Goal: Task Accomplishment & Management: Use online tool/utility

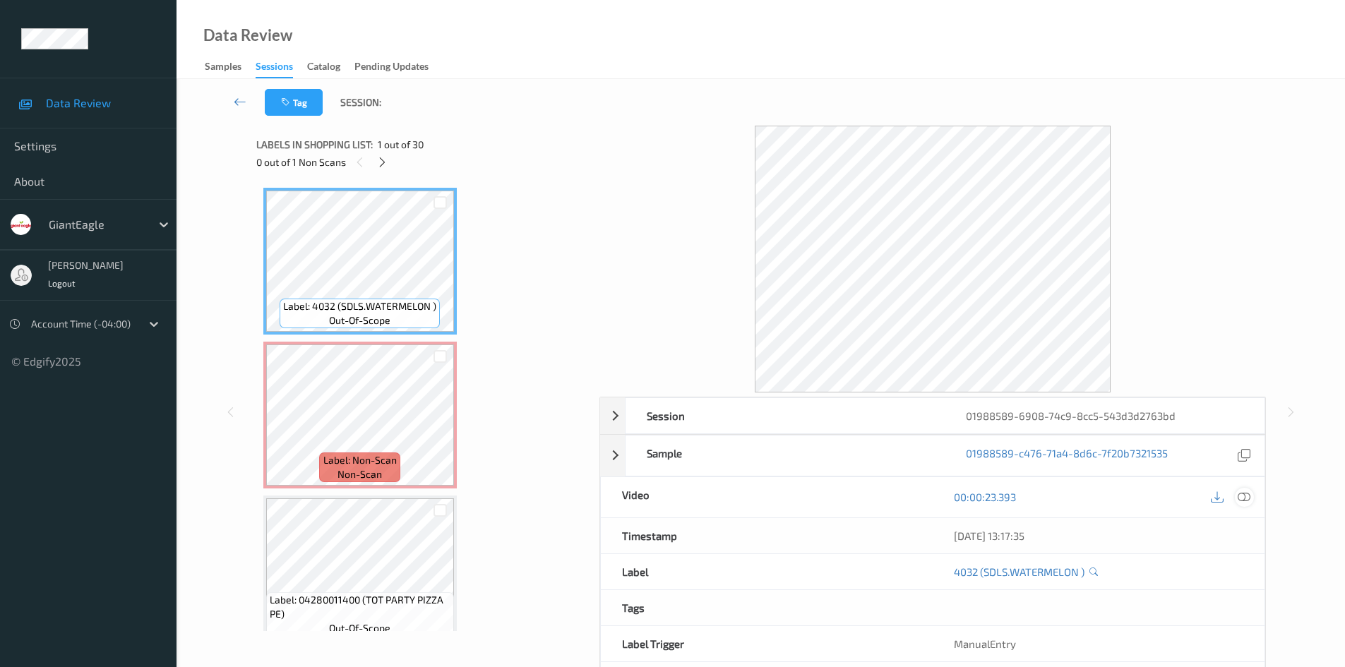
click at [1247, 498] on icon at bounding box center [1244, 497] width 13 height 13
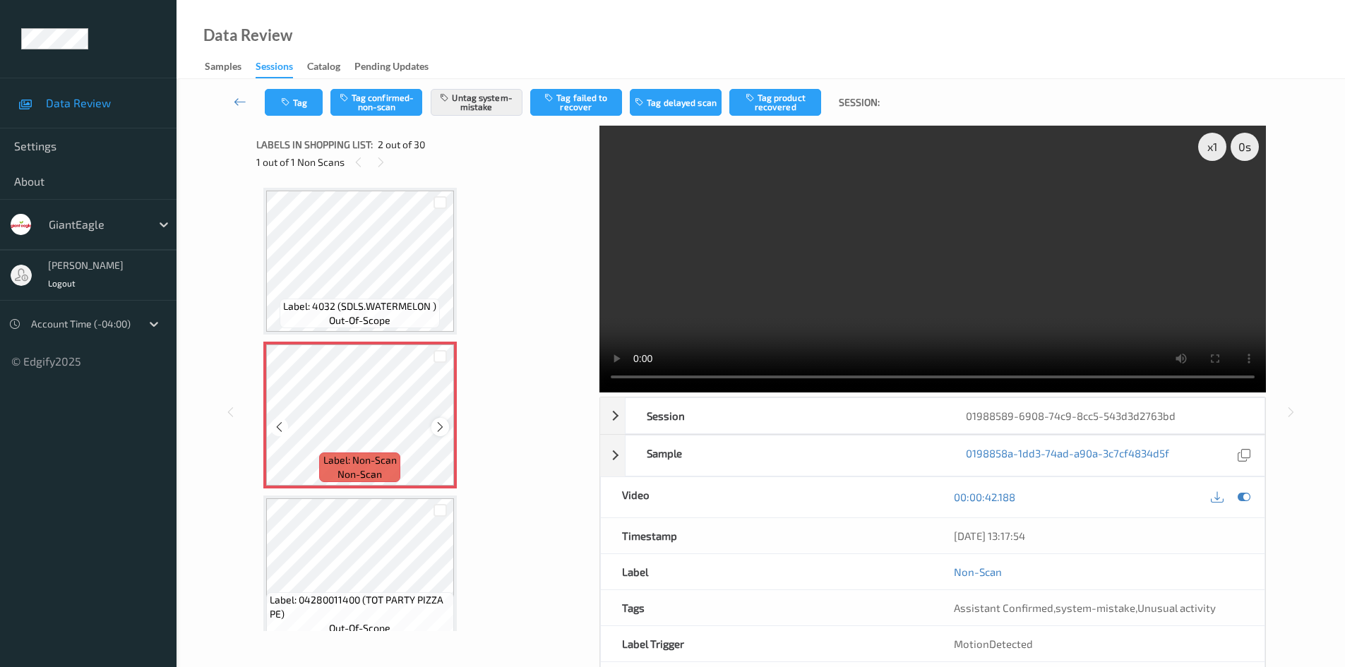
click at [443, 424] on icon at bounding box center [440, 427] width 12 height 13
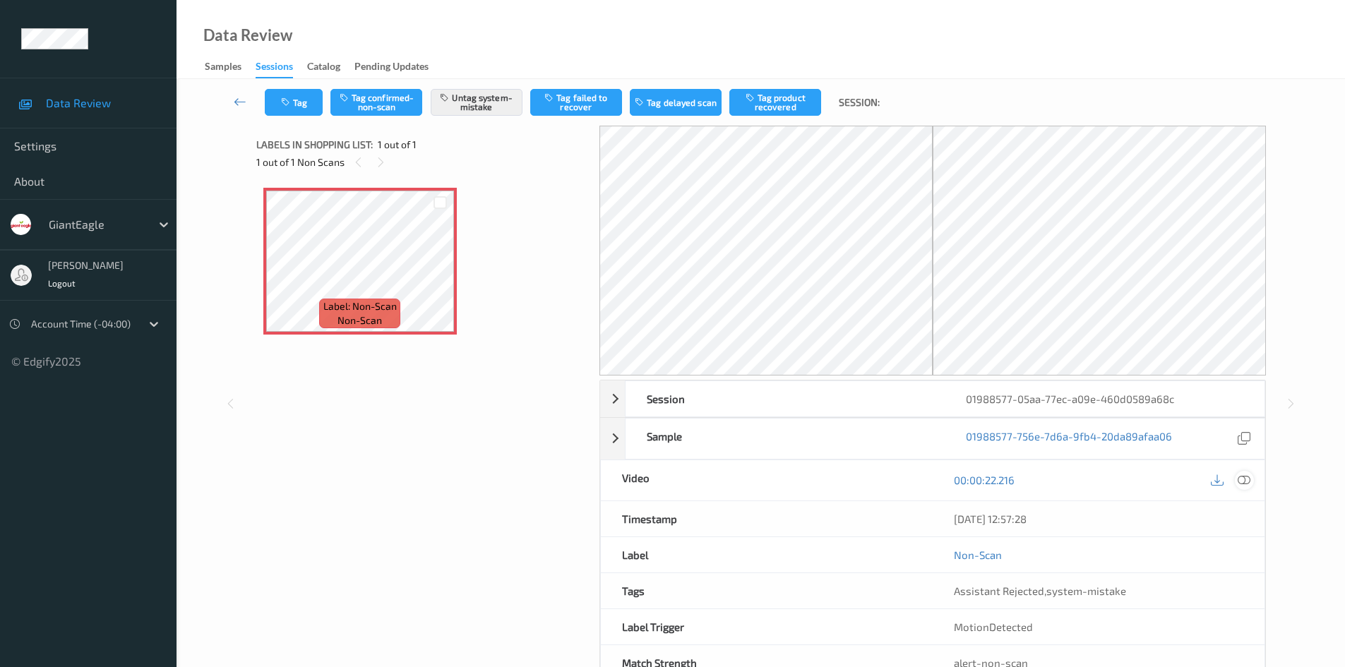
click at [1243, 476] on icon at bounding box center [1244, 480] width 13 height 13
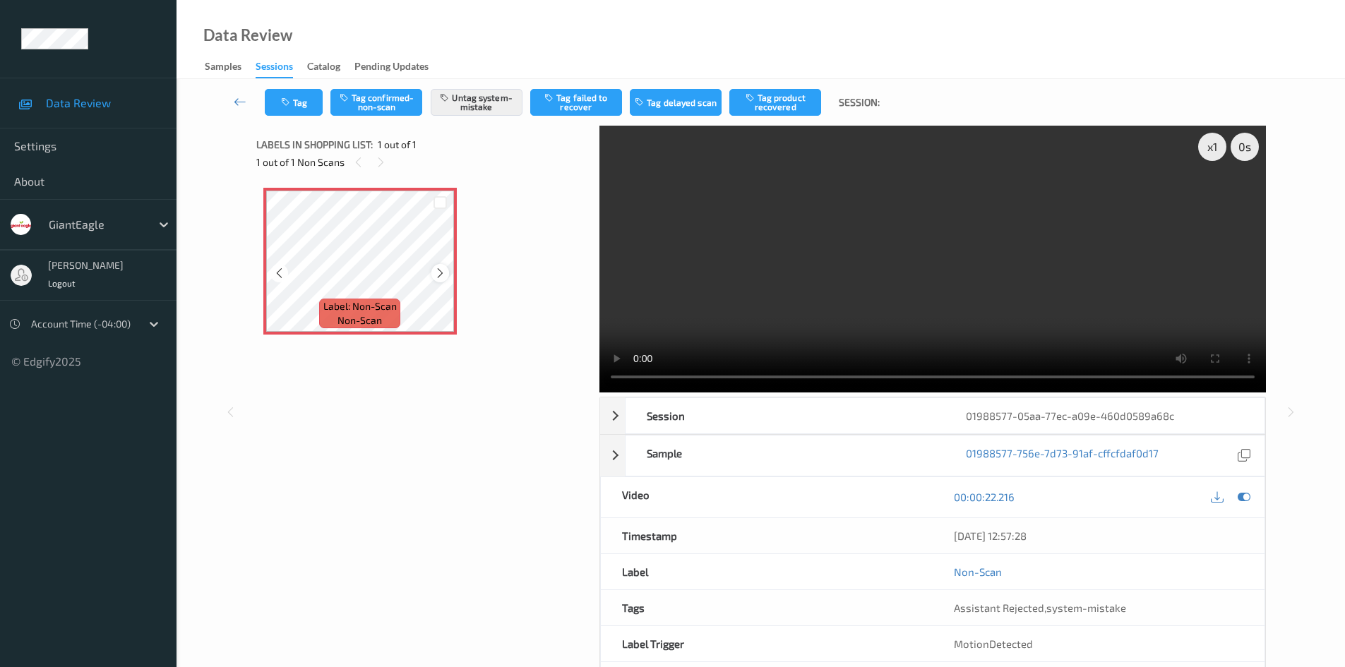
click at [439, 270] on icon at bounding box center [440, 273] width 12 height 13
click at [294, 104] on button "Tag" at bounding box center [294, 102] width 58 height 27
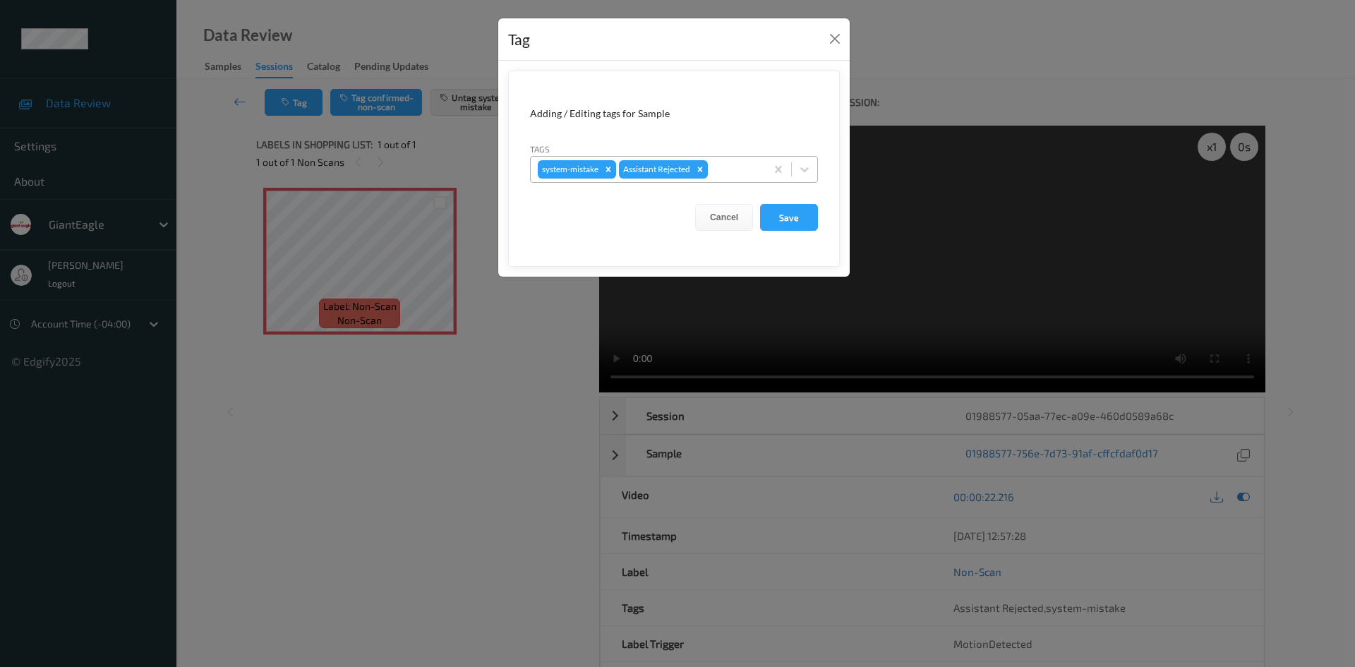
click at [725, 174] on div at bounding box center [735, 169] width 48 height 17
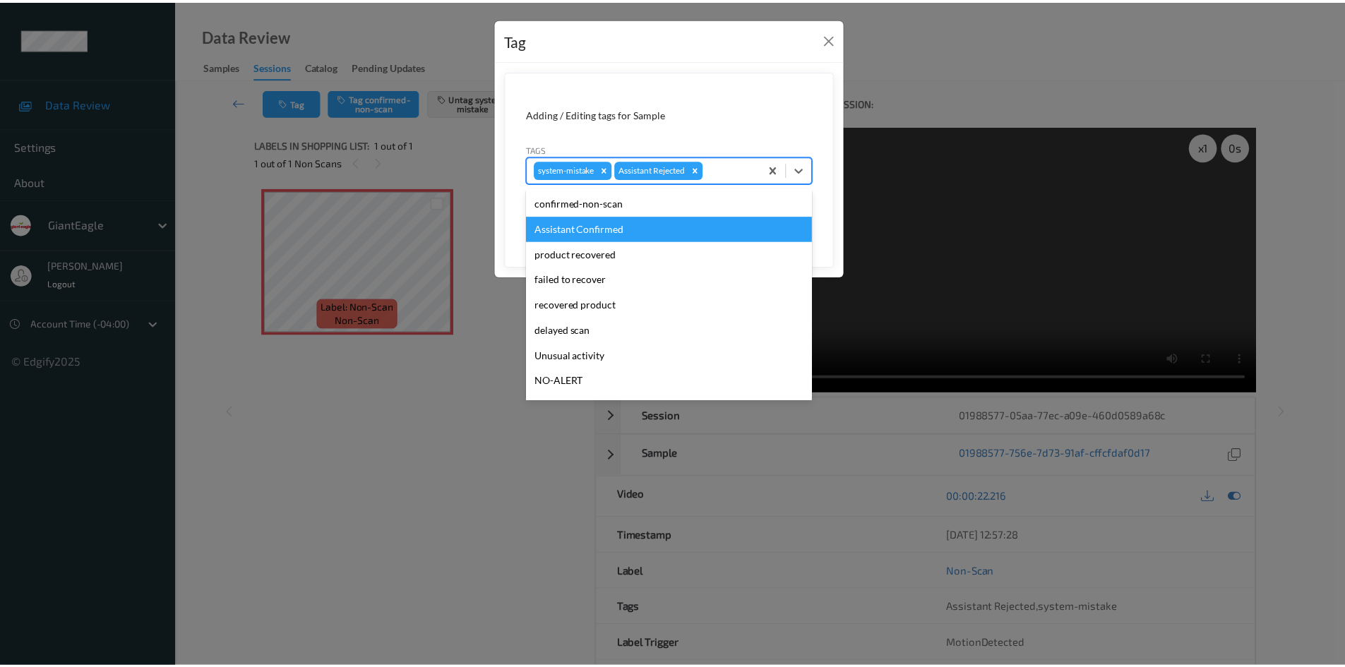
scroll to position [99, 0]
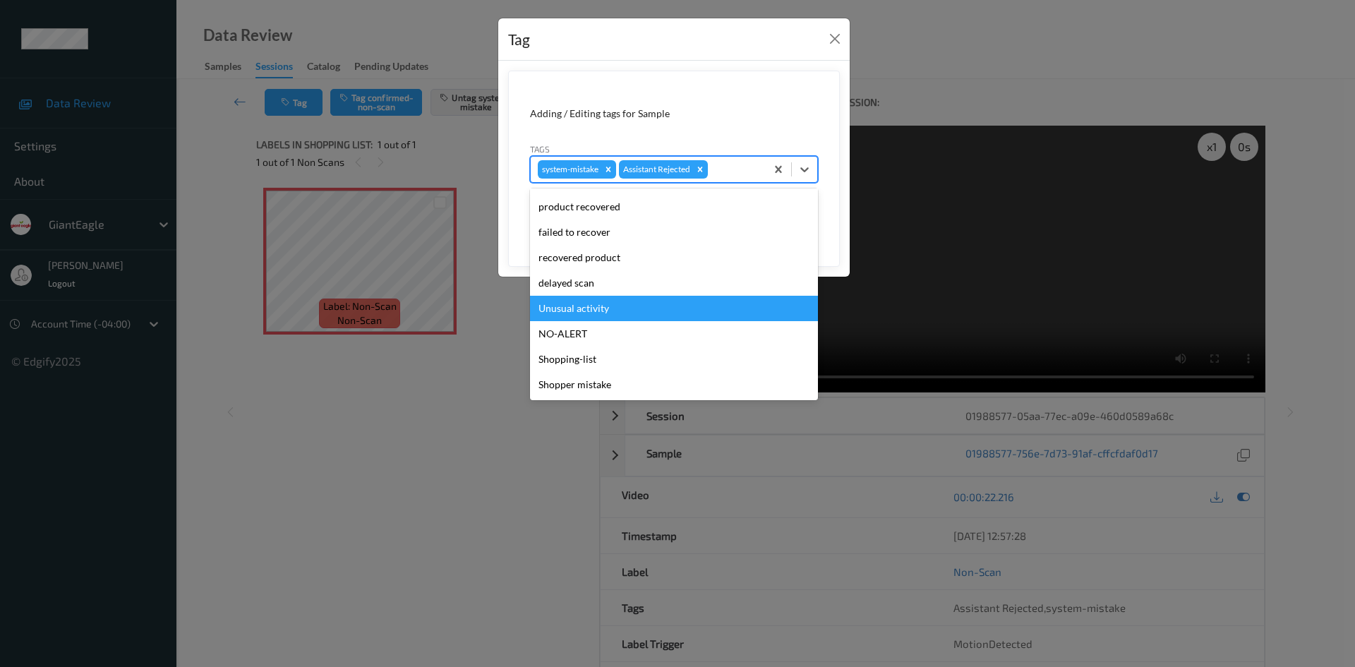
click at [668, 302] on div "Unusual activity" at bounding box center [674, 308] width 288 height 25
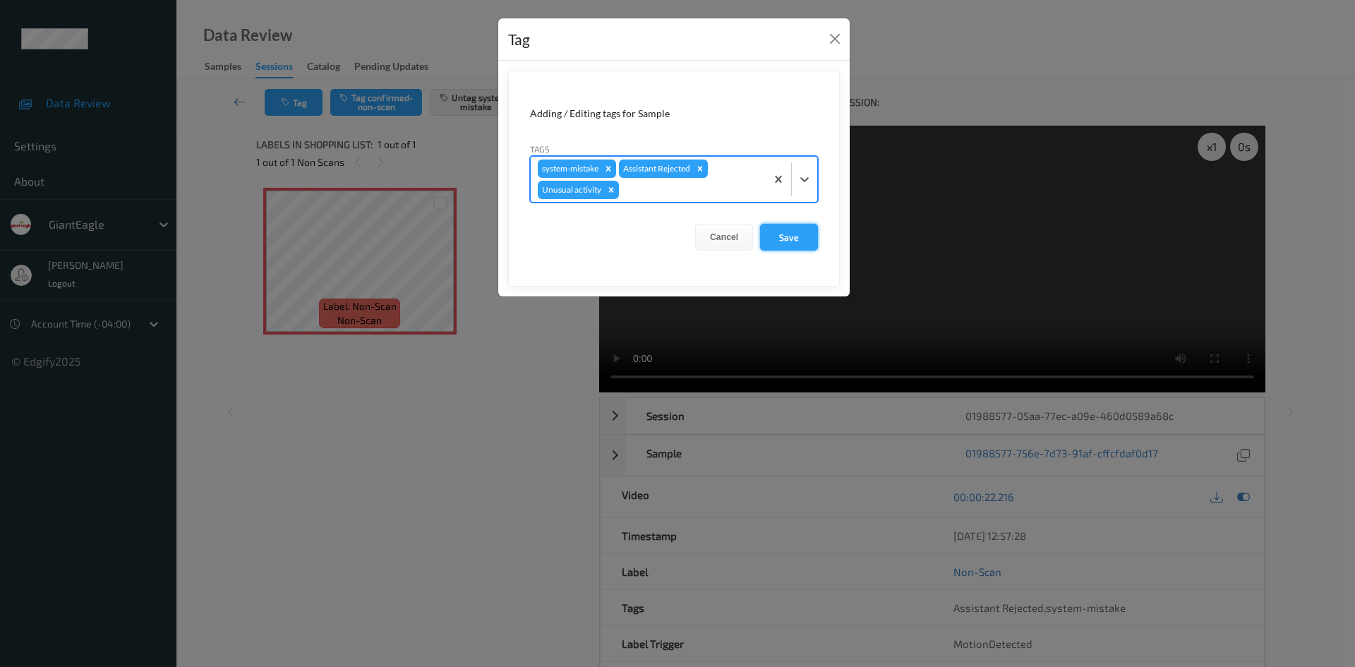
click at [787, 244] on button "Save" at bounding box center [789, 237] width 58 height 27
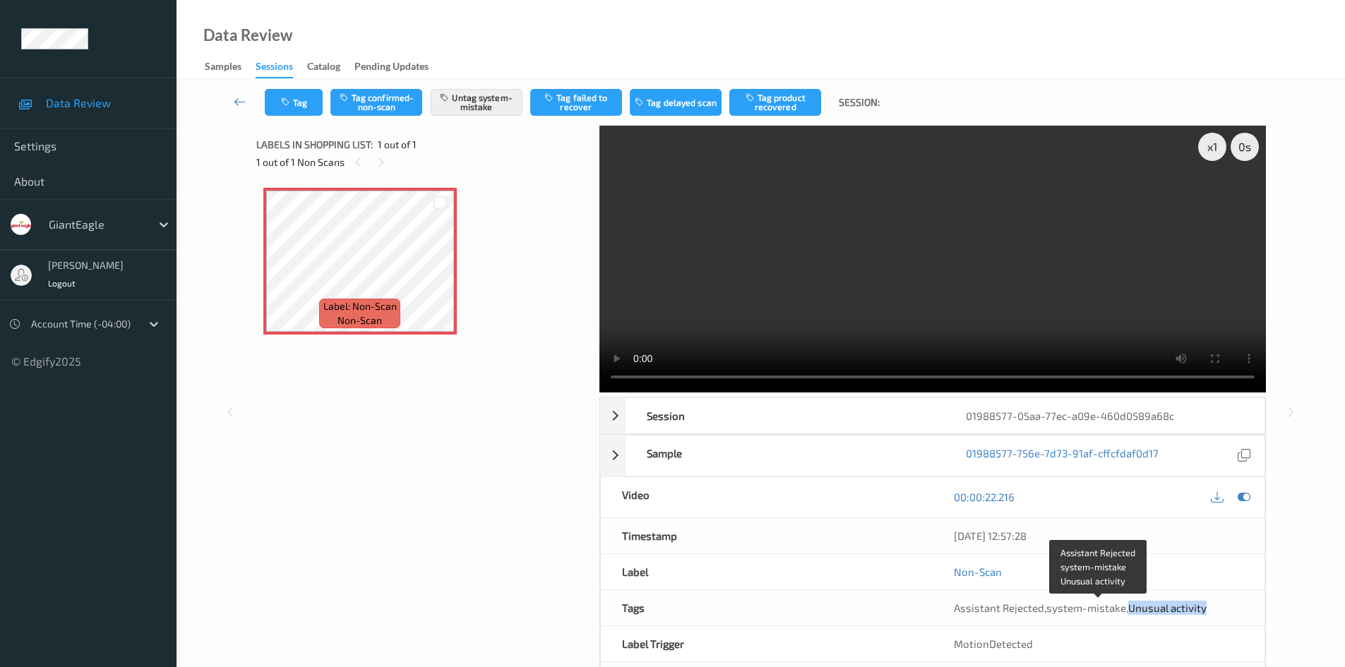
drag, startPoint x: 1126, startPoint y: 611, endPoint x: 1207, endPoint y: 610, distance: 81.2
click at [1207, 610] on div "Assistant Rejected , system-mistake , Unusual activity" at bounding box center [1098, 608] width 289 height 14
copy span "Unusual activity"
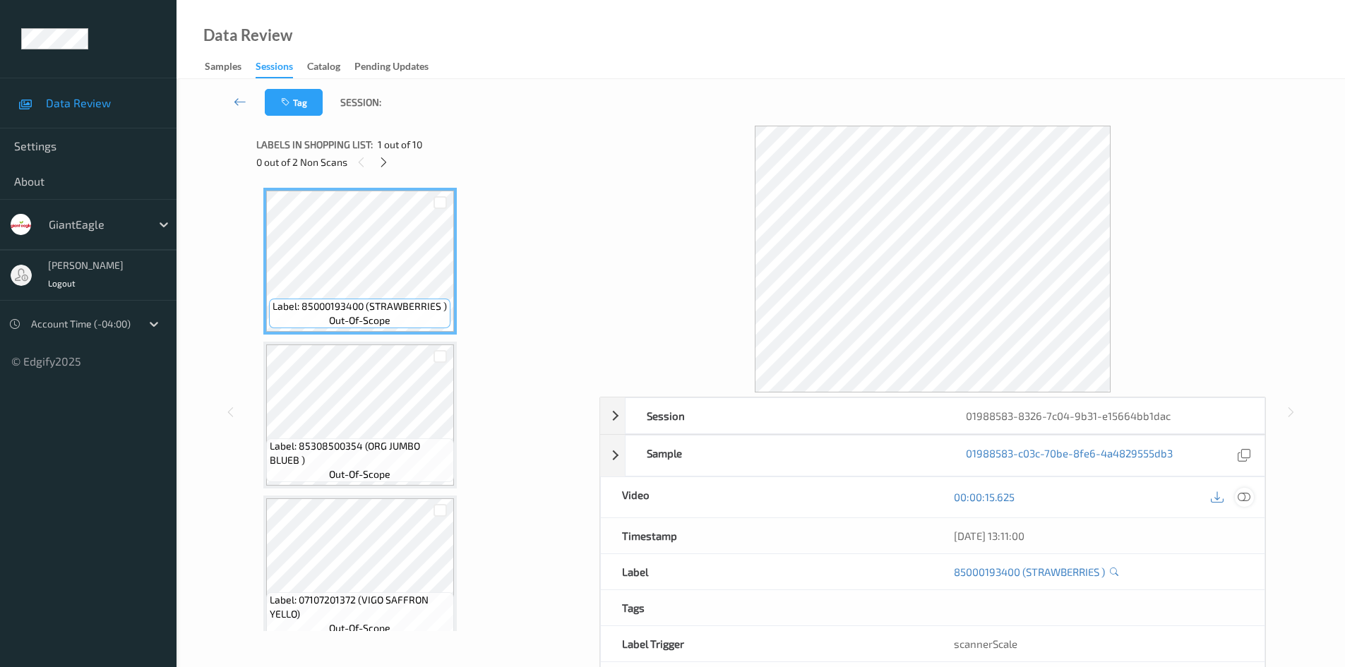
click at [1250, 501] on icon at bounding box center [1244, 497] width 13 height 13
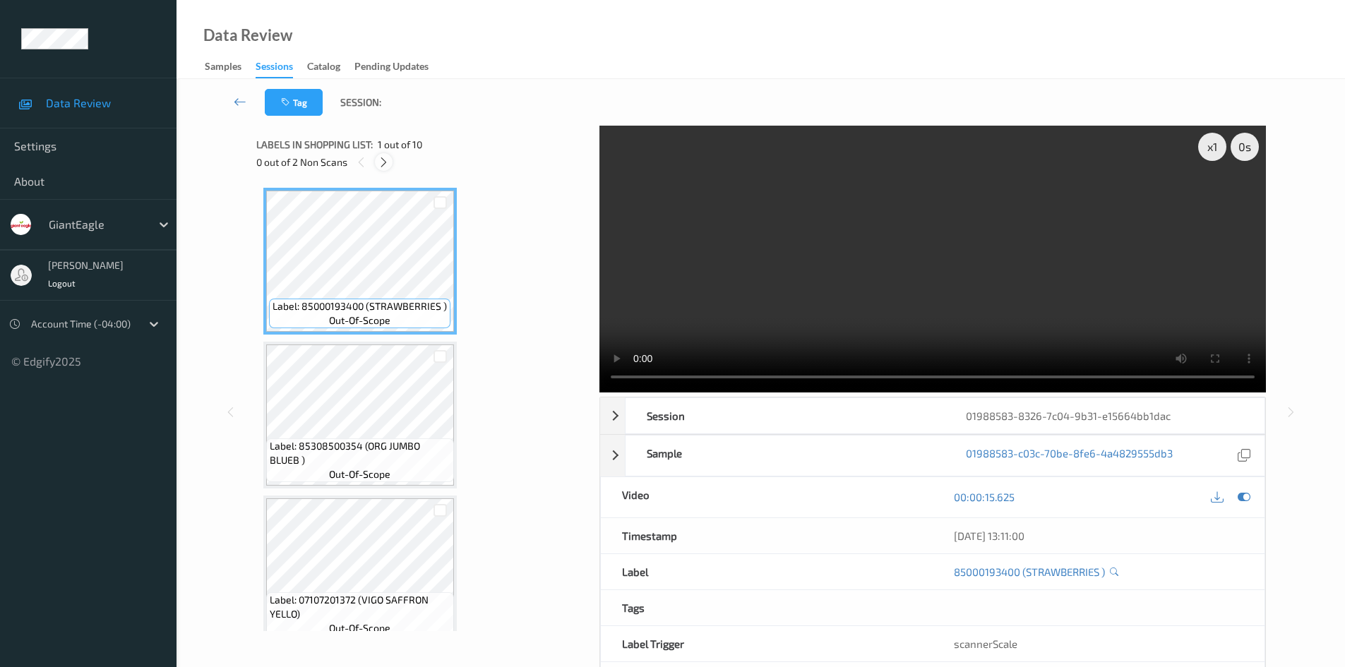
click at [384, 157] on icon at bounding box center [384, 162] width 12 height 13
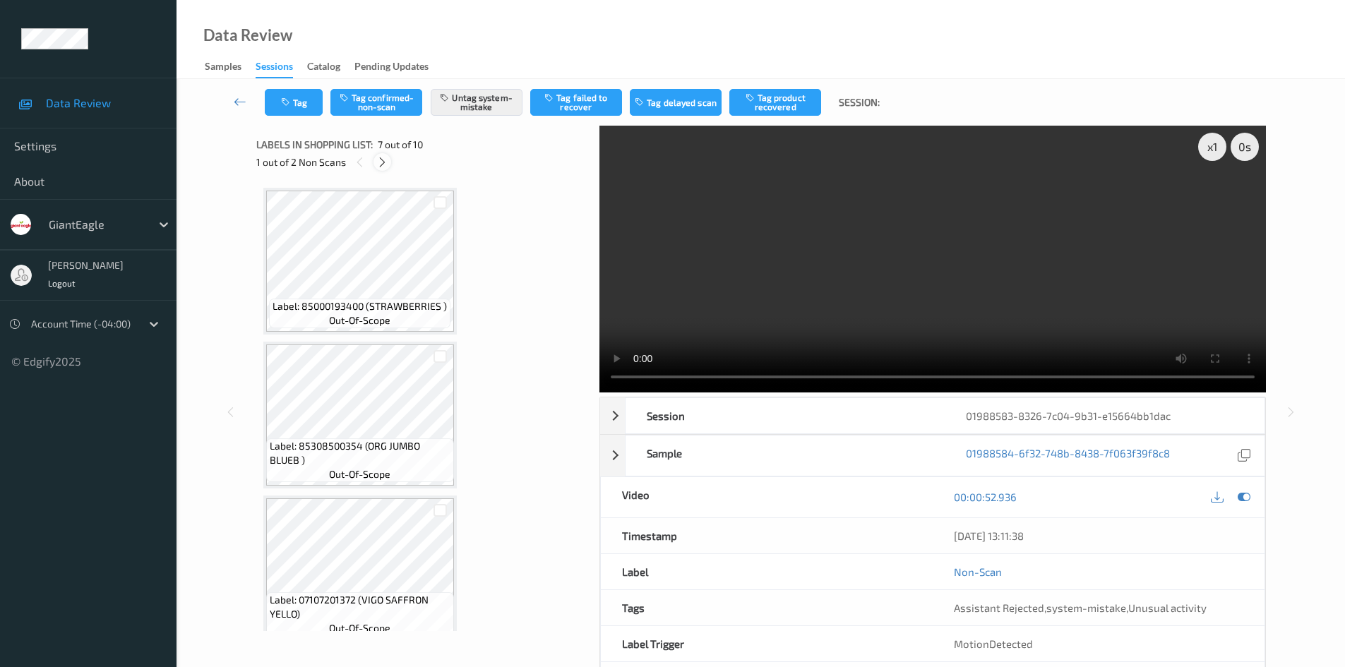
scroll to position [777, 0]
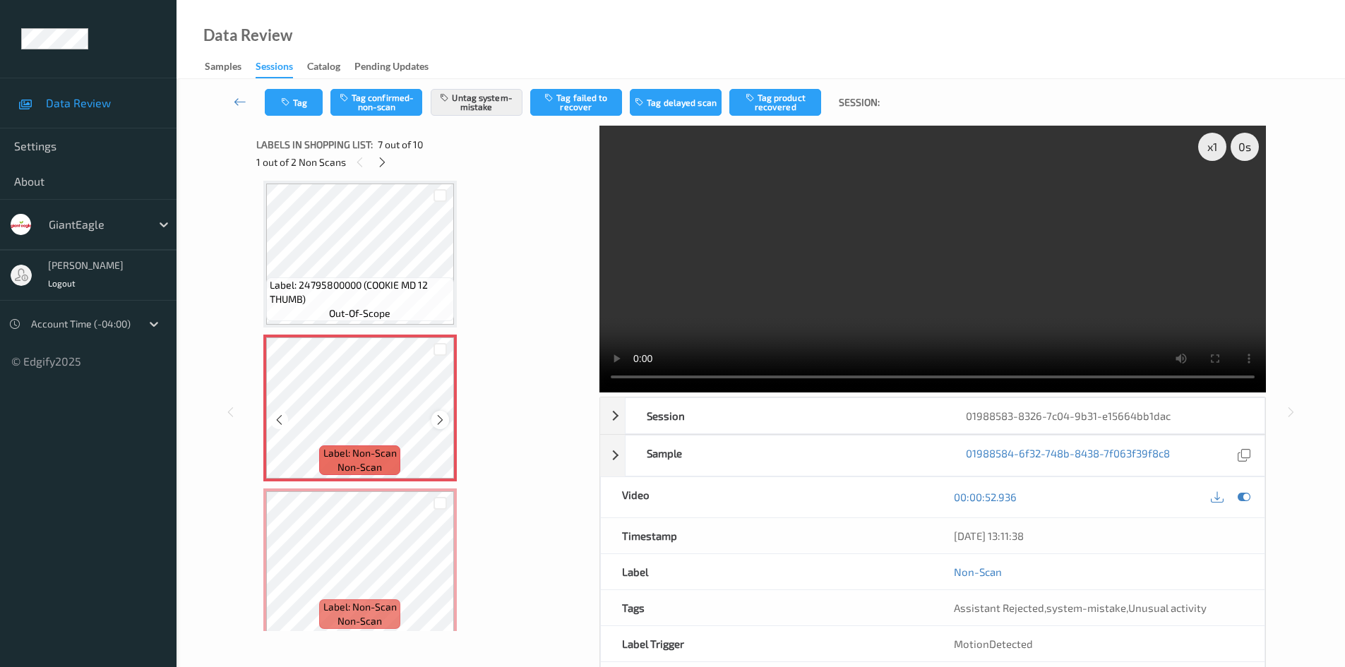
click at [433, 421] on div at bounding box center [440, 420] width 18 height 18
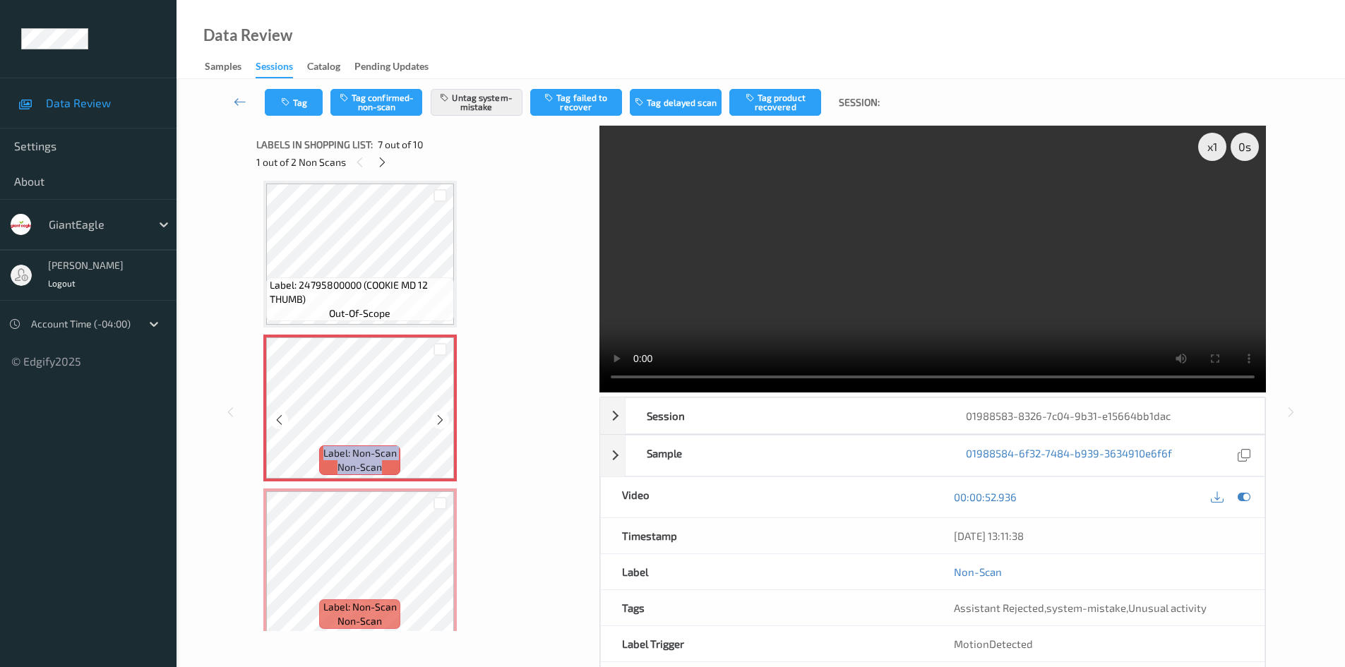
click at [433, 421] on div at bounding box center [440, 420] width 18 height 18
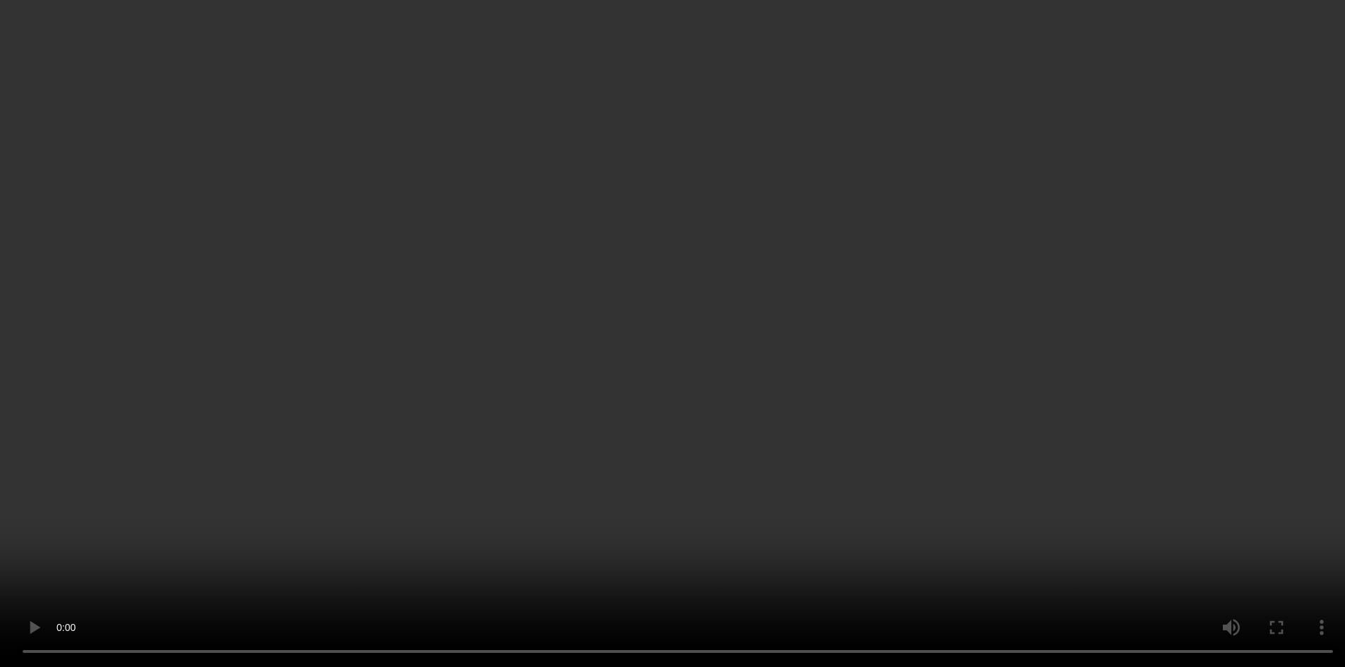
scroll to position [918, 0]
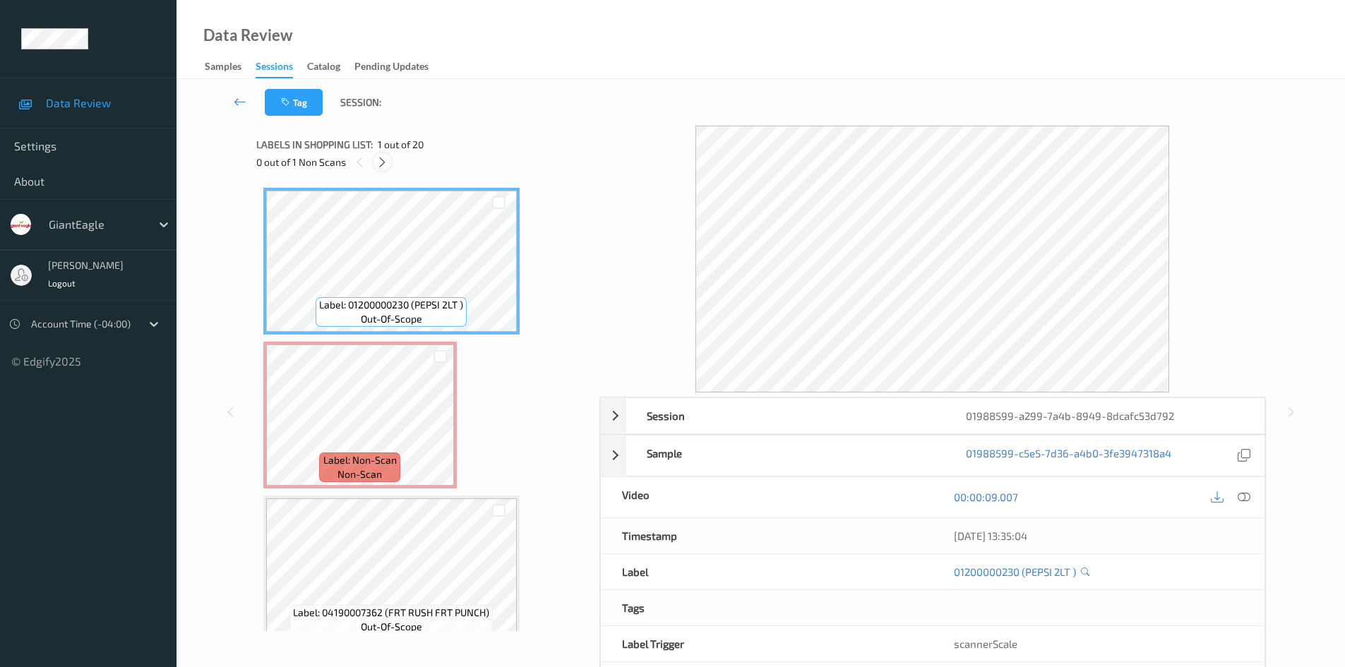
click at [388, 163] on icon at bounding box center [382, 162] width 12 height 13
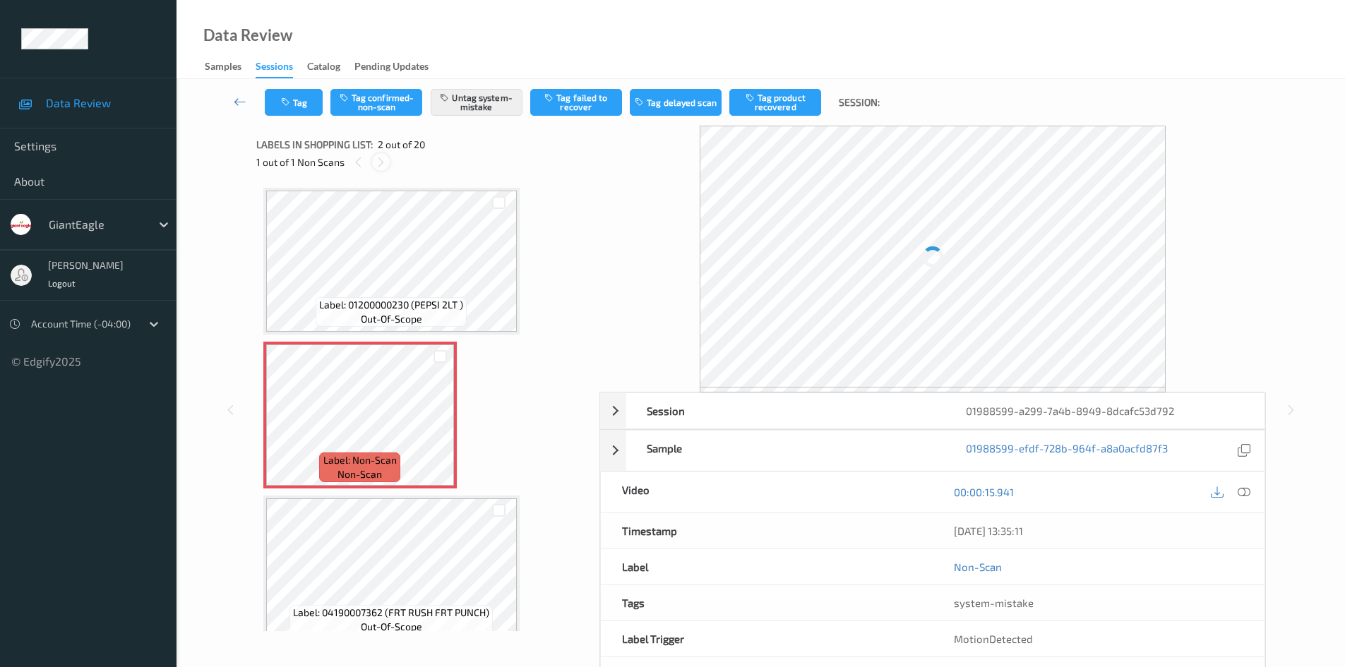
scroll to position [7, 0]
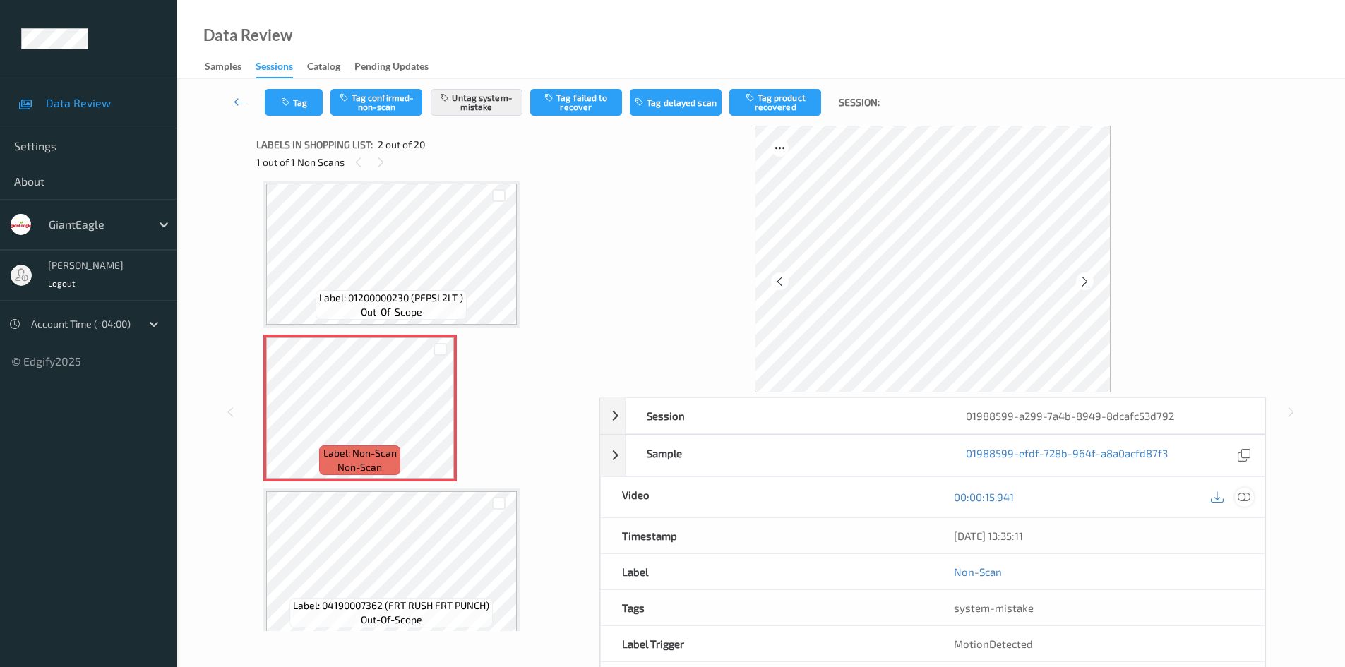
click at [1247, 498] on icon at bounding box center [1244, 497] width 13 height 13
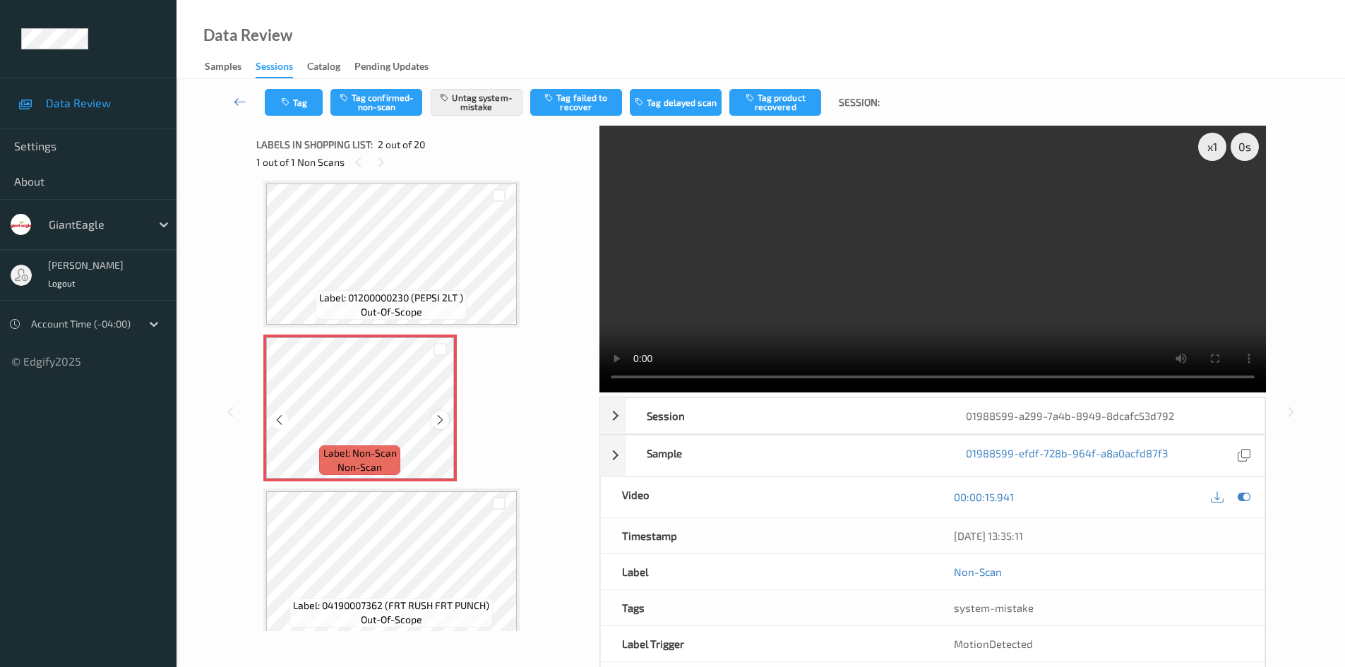
click at [437, 417] on icon at bounding box center [440, 420] width 12 height 13
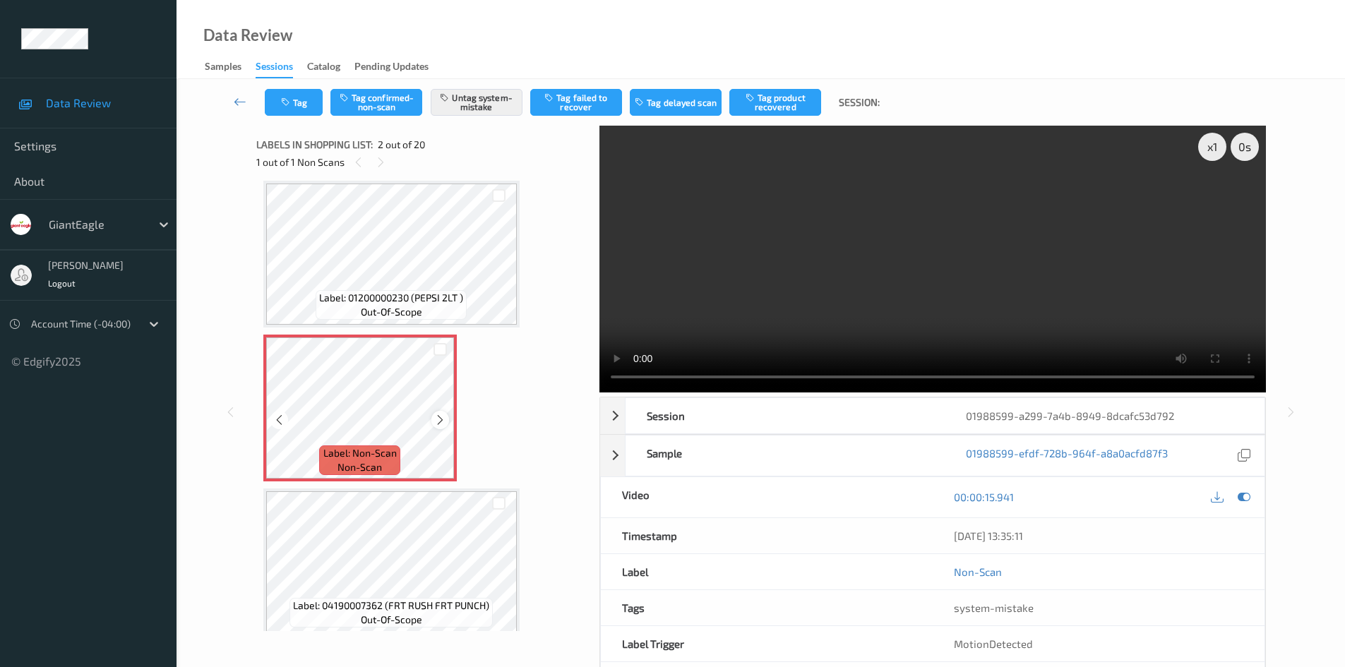
click at [436, 421] on icon at bounding box center [440, 420] width 12 height 13
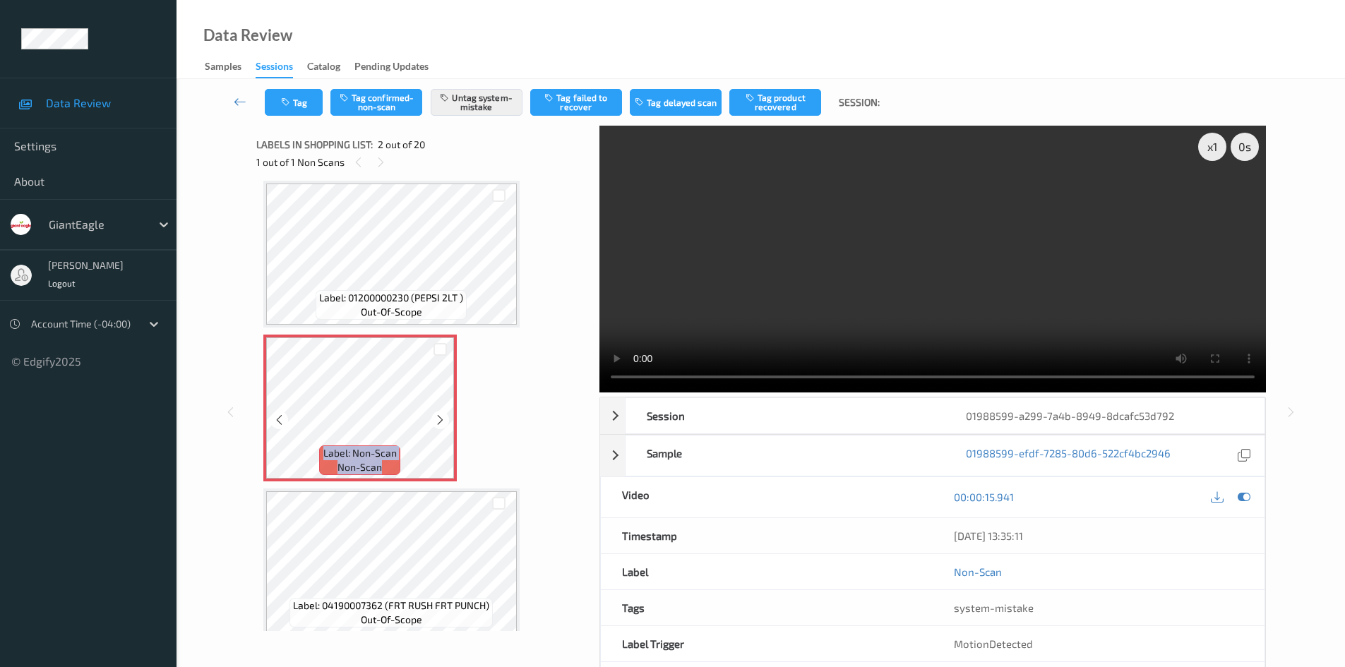
click at [436, 421] on icon at bounding box center [440, 420] width 12 height 13
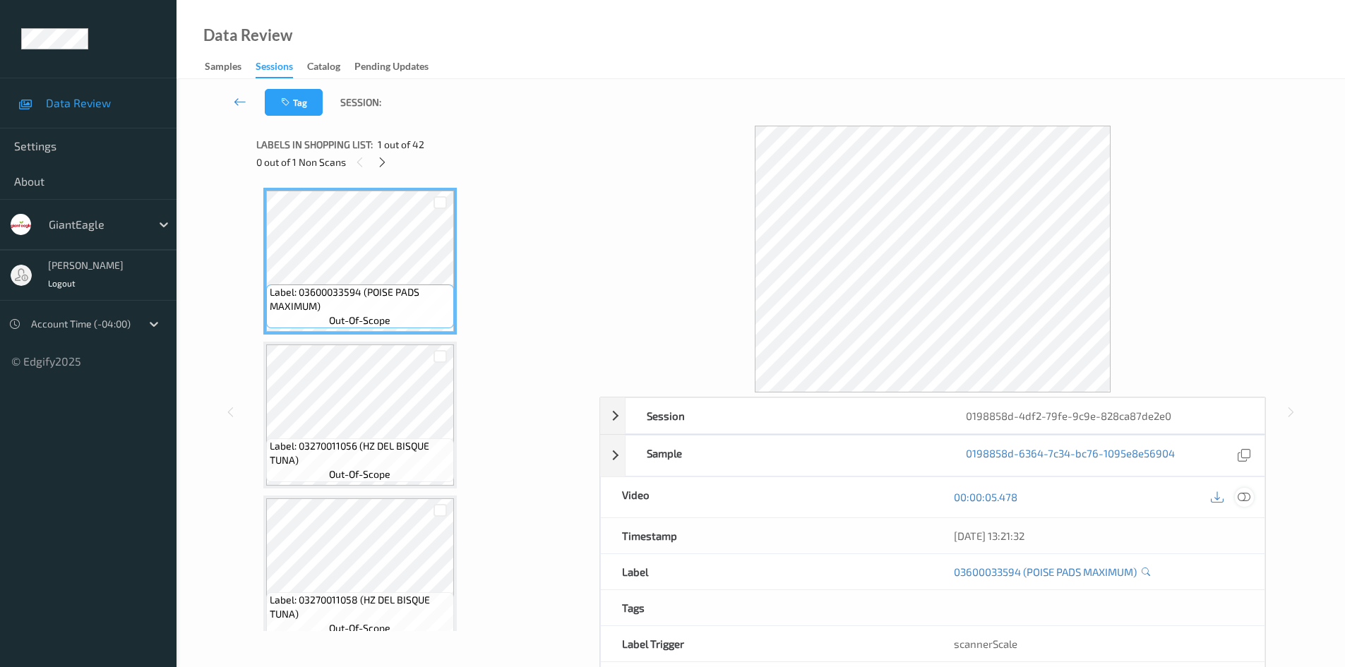
click at [1243, 494] on icon at bounding box center [1244, 497] width 13 height 13
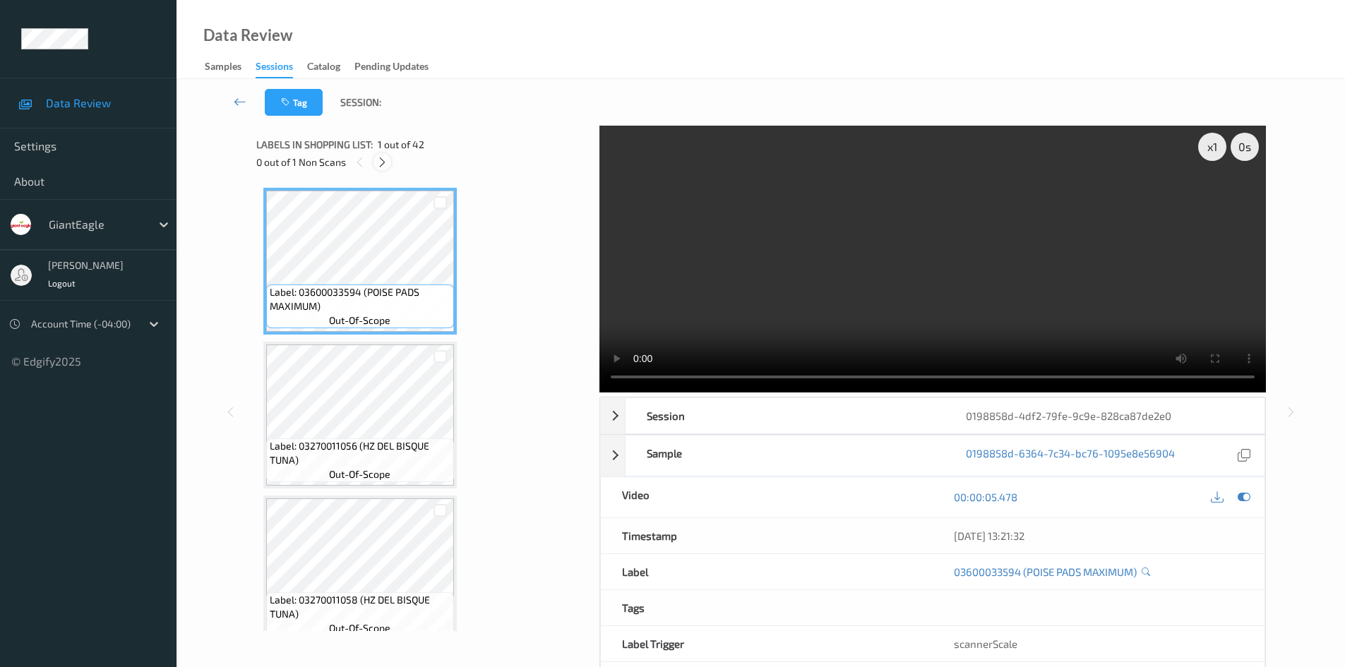
click at [384, 162] on icon at bounding box center [382, 162] width 12 height 13
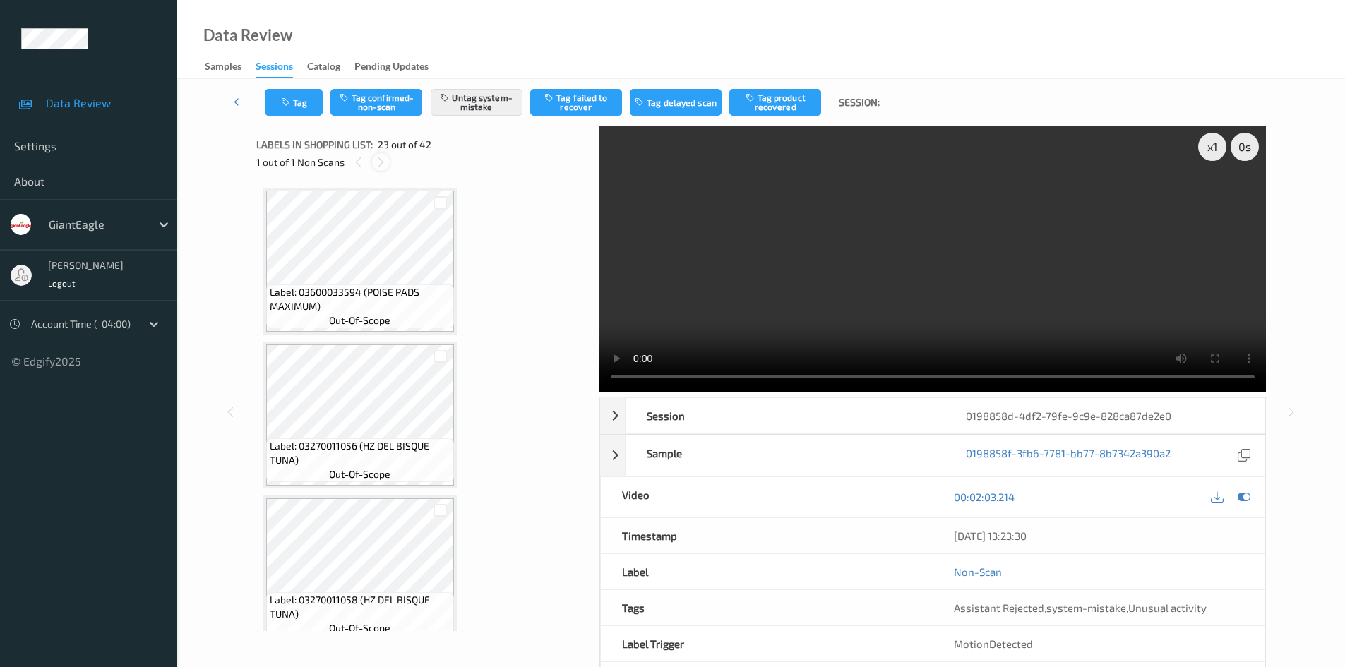
scroll to position [3239, 0]
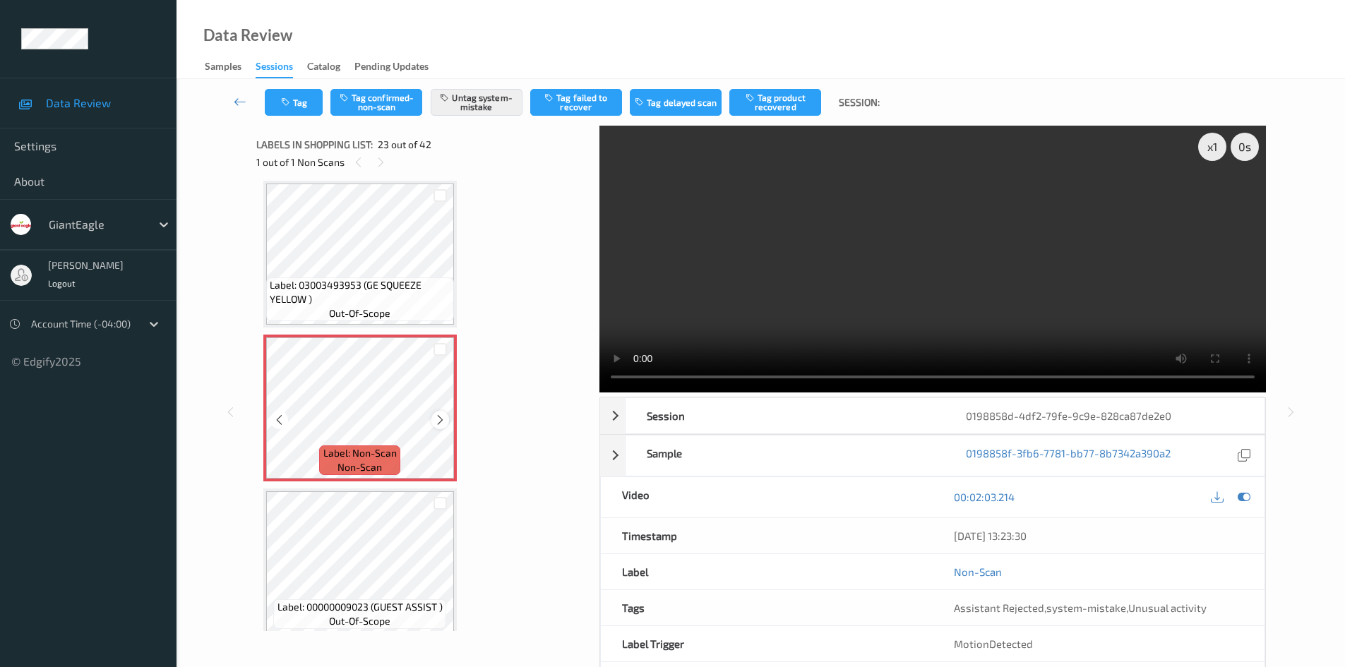
click at [441, 421] on icon at bounding box center [440, 420] width 12 height 13
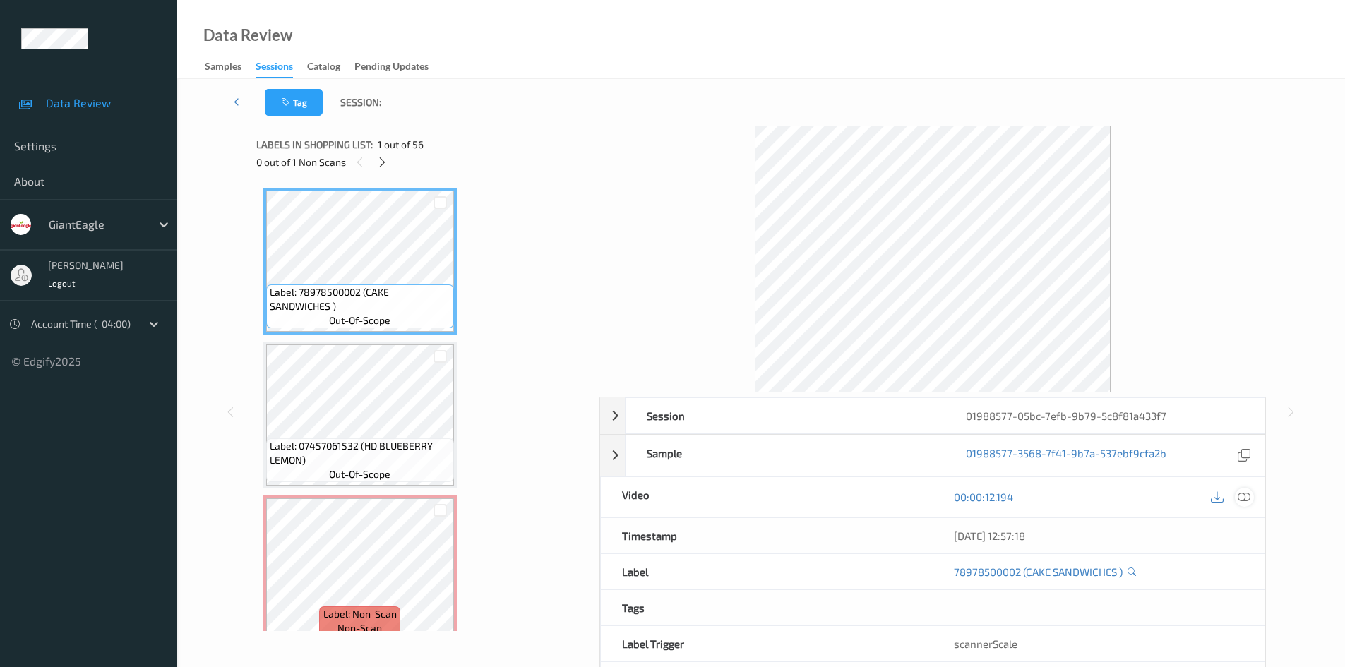
click at [1246, 496] on icon at bounding box center [1244, 497] width 13 height 13
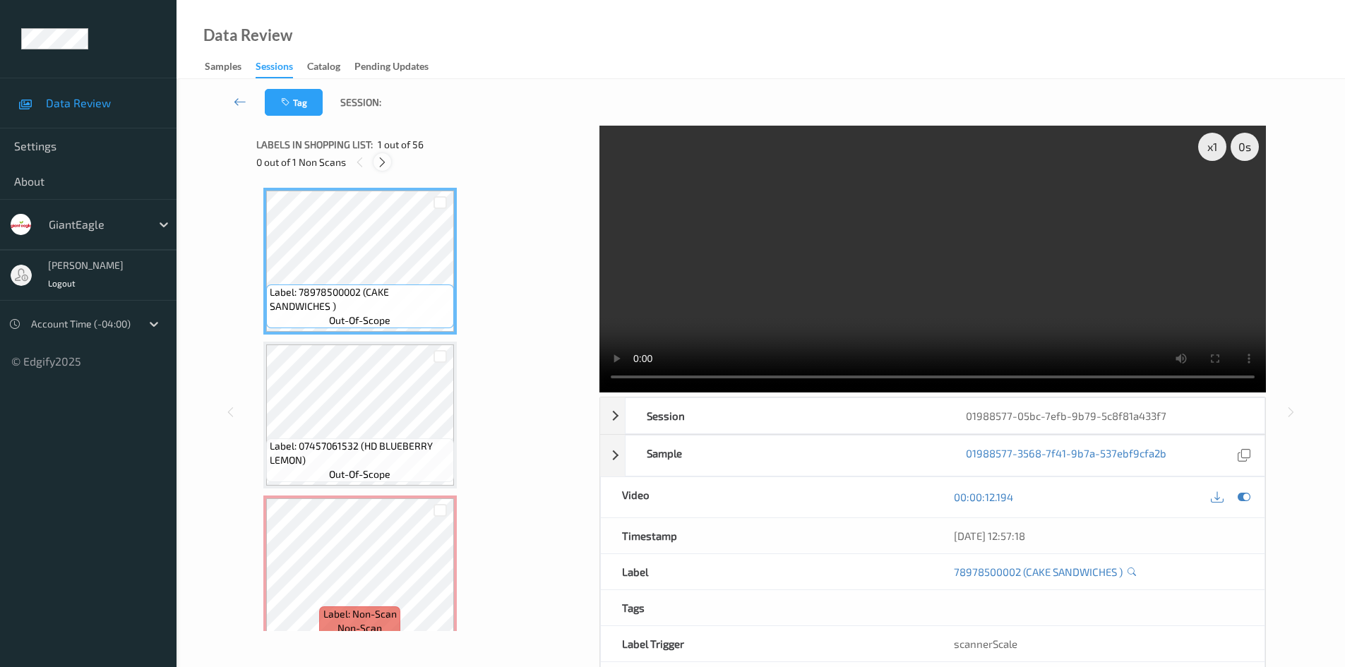
click at [385, 162] on icon at bounding box center [382, 162] width 12 height 13
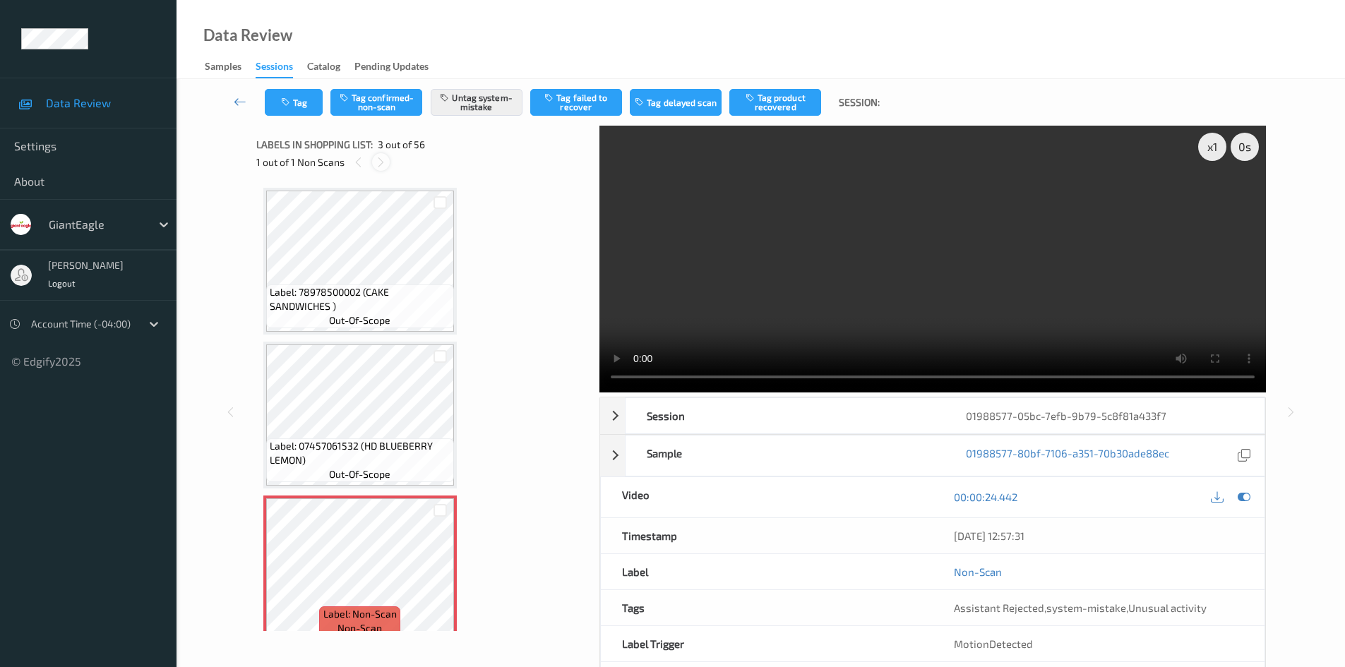
scroll to position [161, 0]
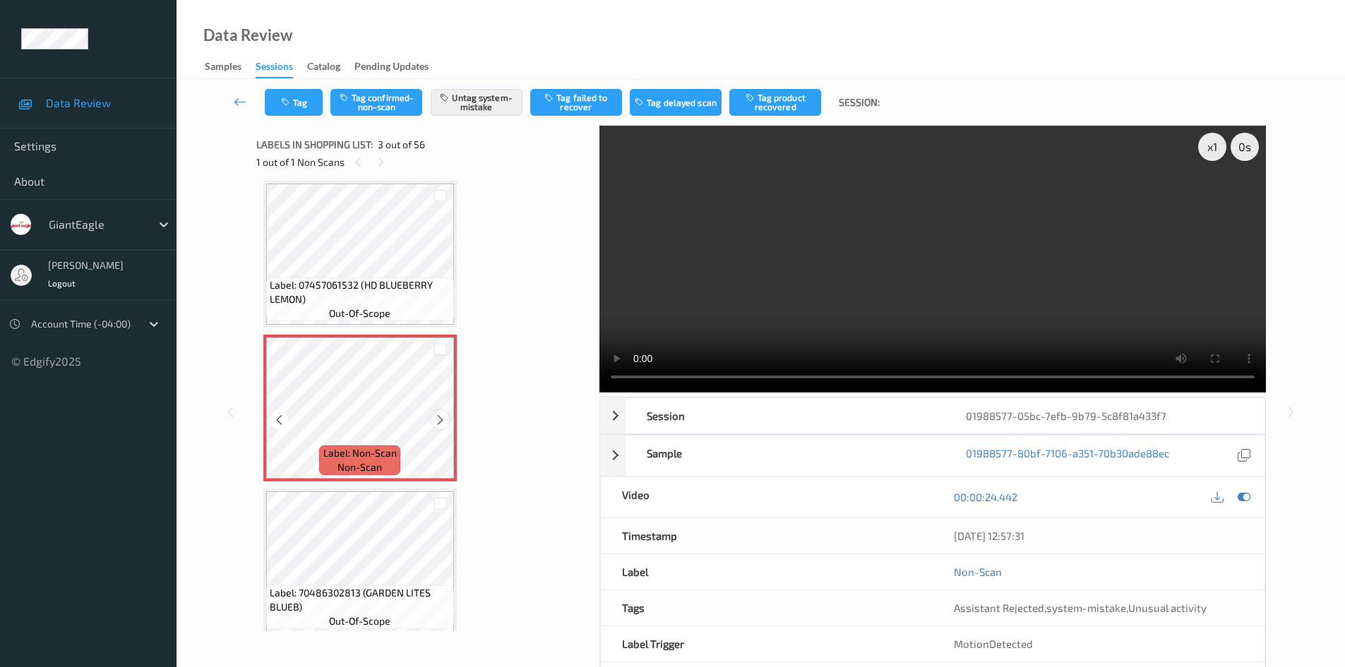
click at [439, 416] on icon at bounding box center [440, 420] width 12 height 13
click at [442, 423] on icon at bounding box center [440, 420] width 12 height 13
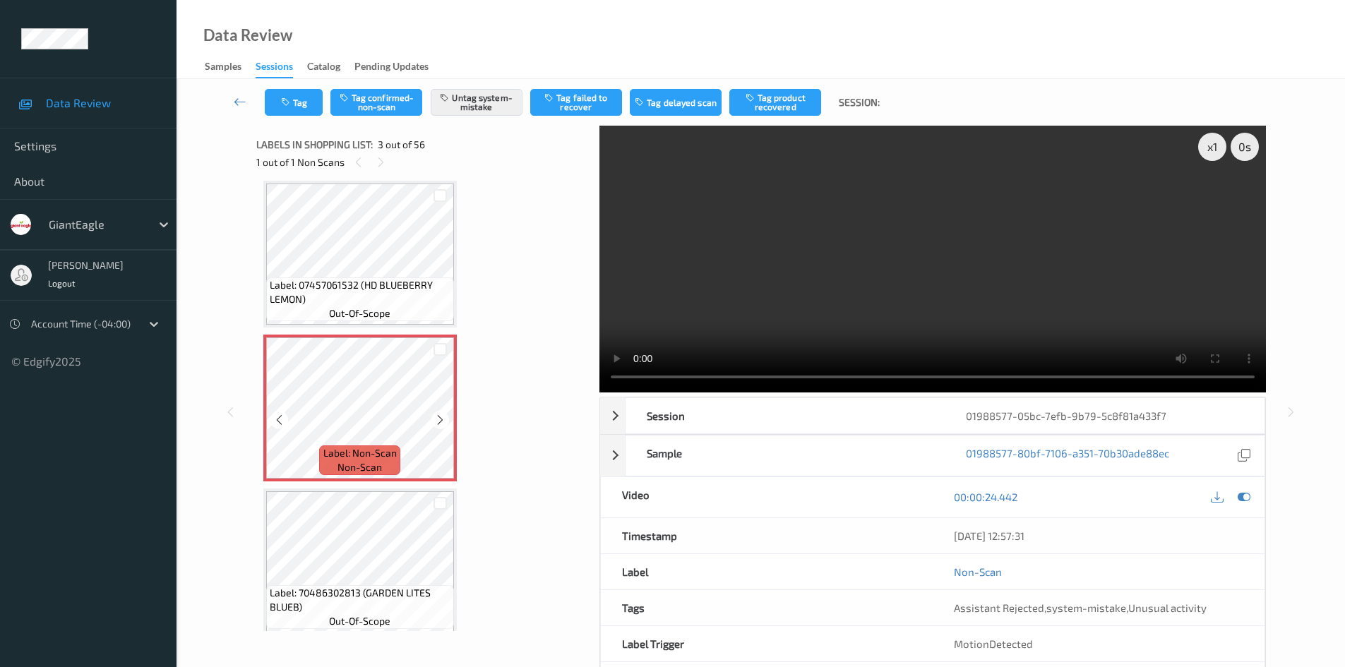
click at [442, 423] on icon at bounding box center [440, 420] width 12 height 13
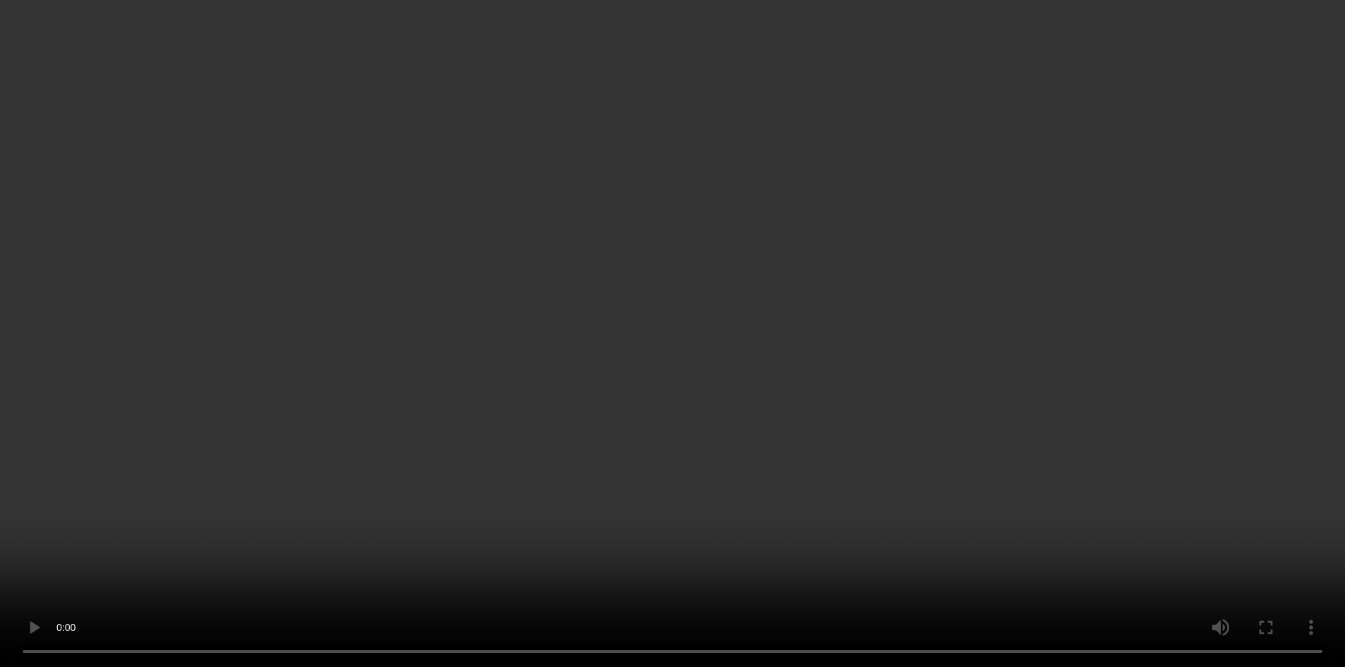
scroll to position [302, 0]
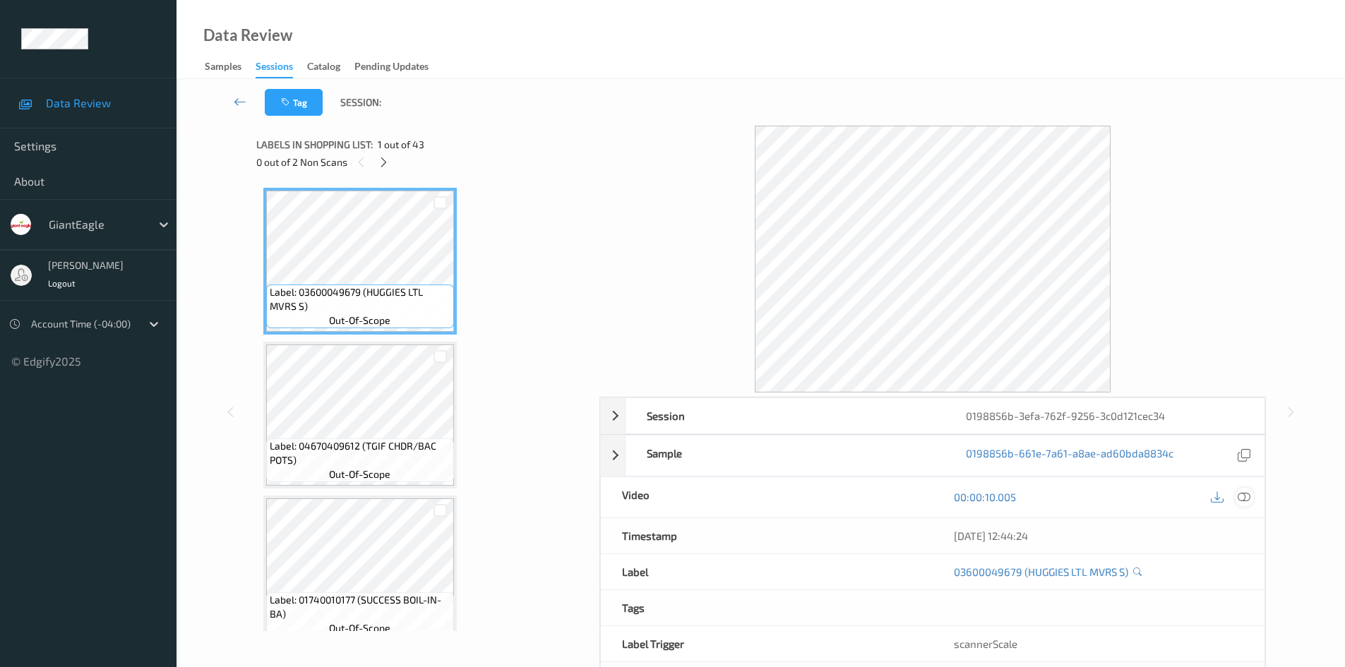
click at [1247, 501] on icon at bounding box center [1244, 497] width 13 height 13
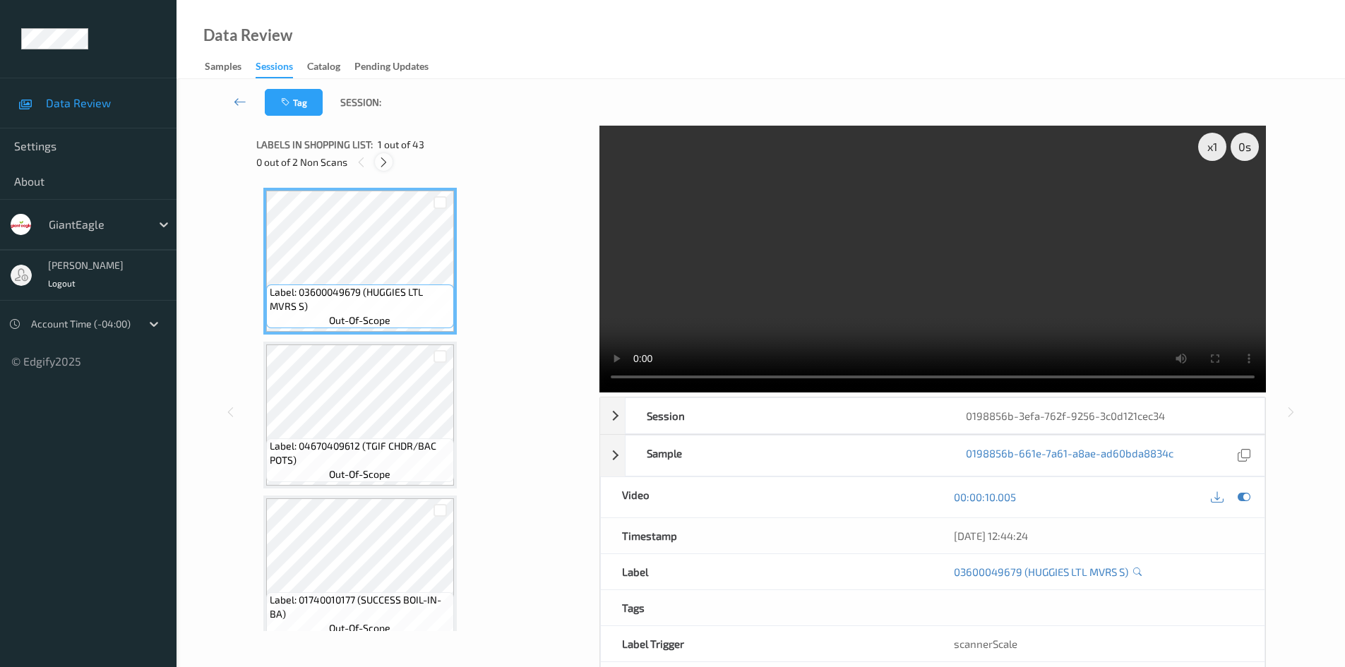
click at [382, 162] on icon at bounding box center [384, 162] width 12 height 13
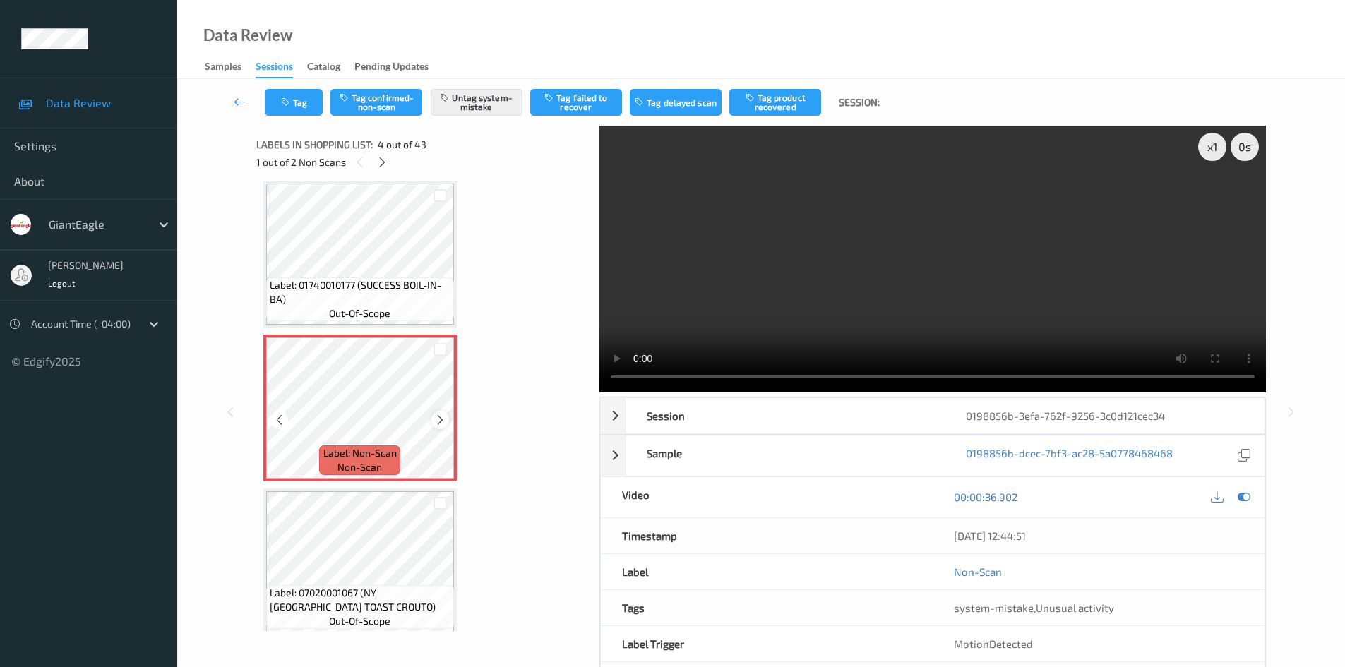
click at [440, 416] on icon at bounding box center [440, 420] width 12 height 13
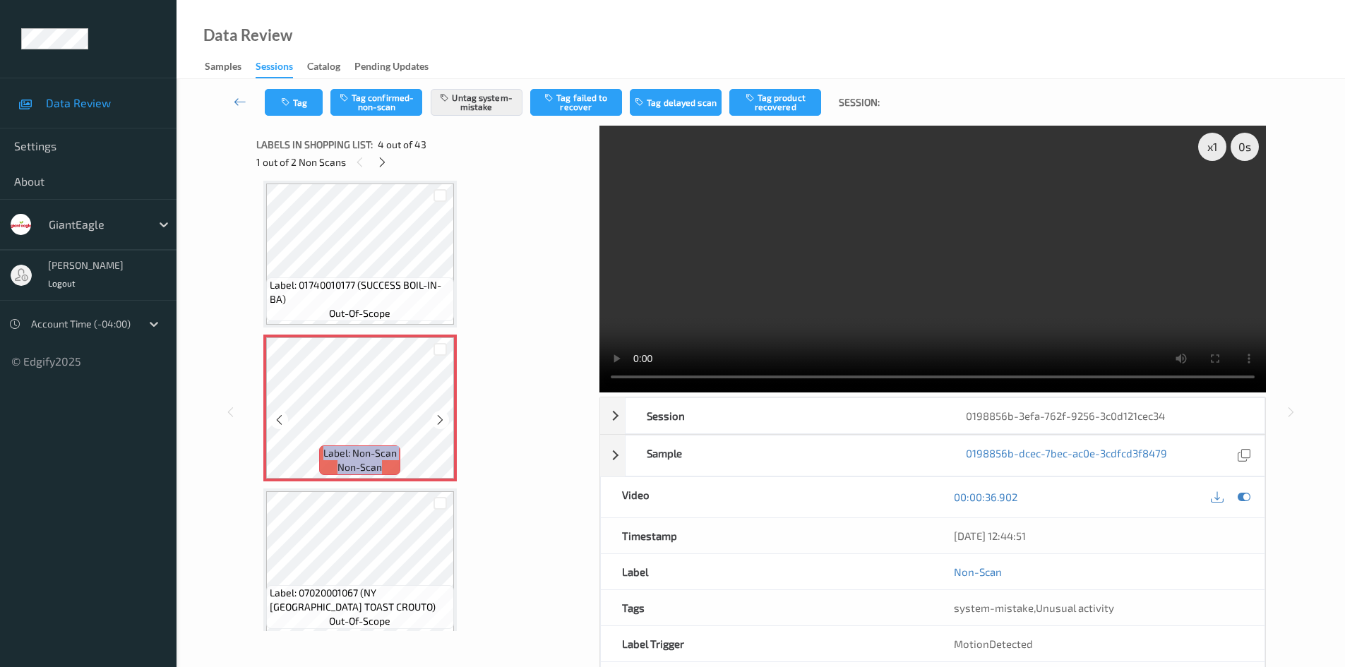
click at [440, 416] on icon at bounding box center [440, 420] width 12 height 13
click at [443, 428] on div at bounding box center [440, 420] width 18 height 18
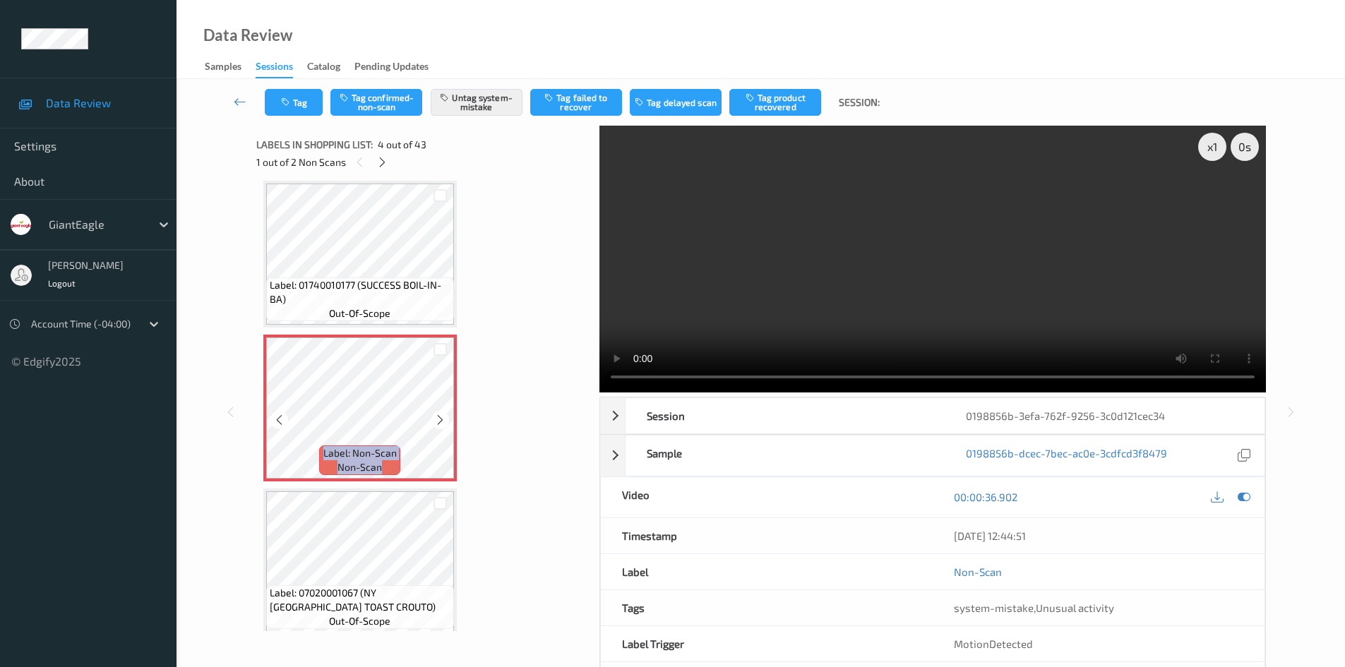
click at [443, 428] on div at bounding box center [440, 420] width 18 height 18
click at [383, 164] on icon at bounding box center [382, 162] width 12 height 13
click at [445, 420] on icon at bounding box center [440, 420] width 12 height 13
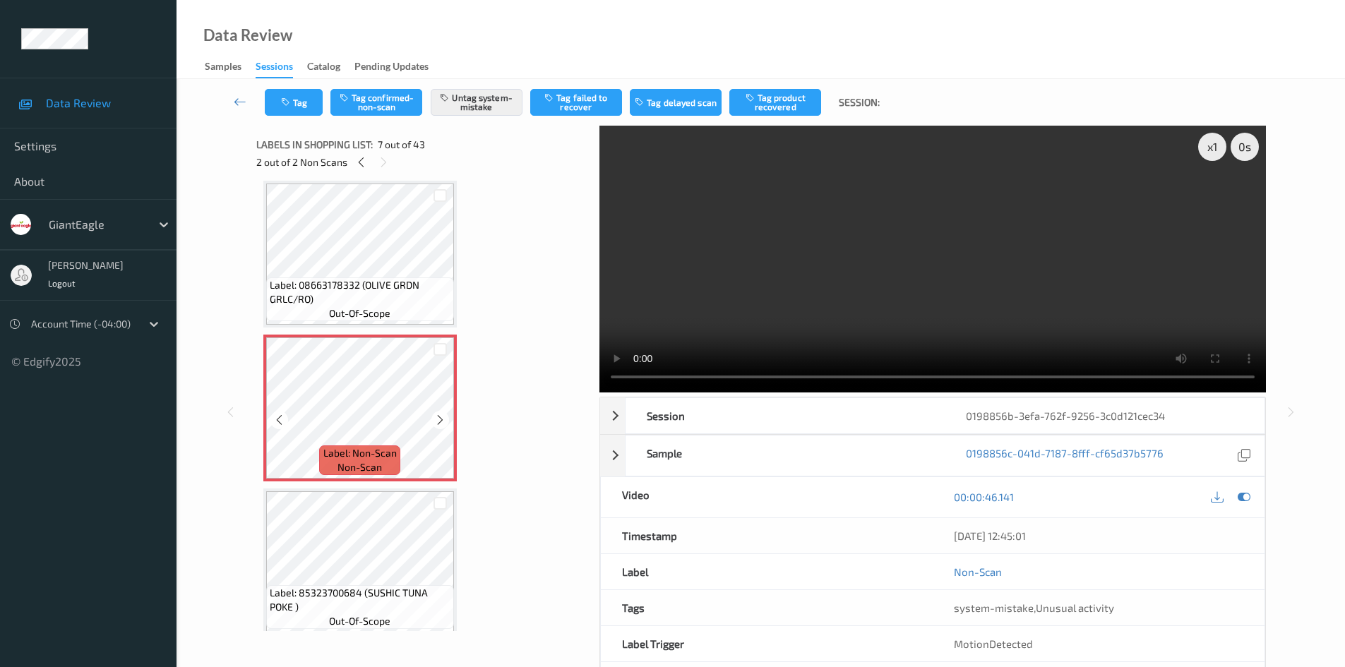
click at [445, 420] on icon at bounding box center [440, 420] width 12 height 13
click at [445, 421] on icon at bounding box center [440, 420] width 12 height 13
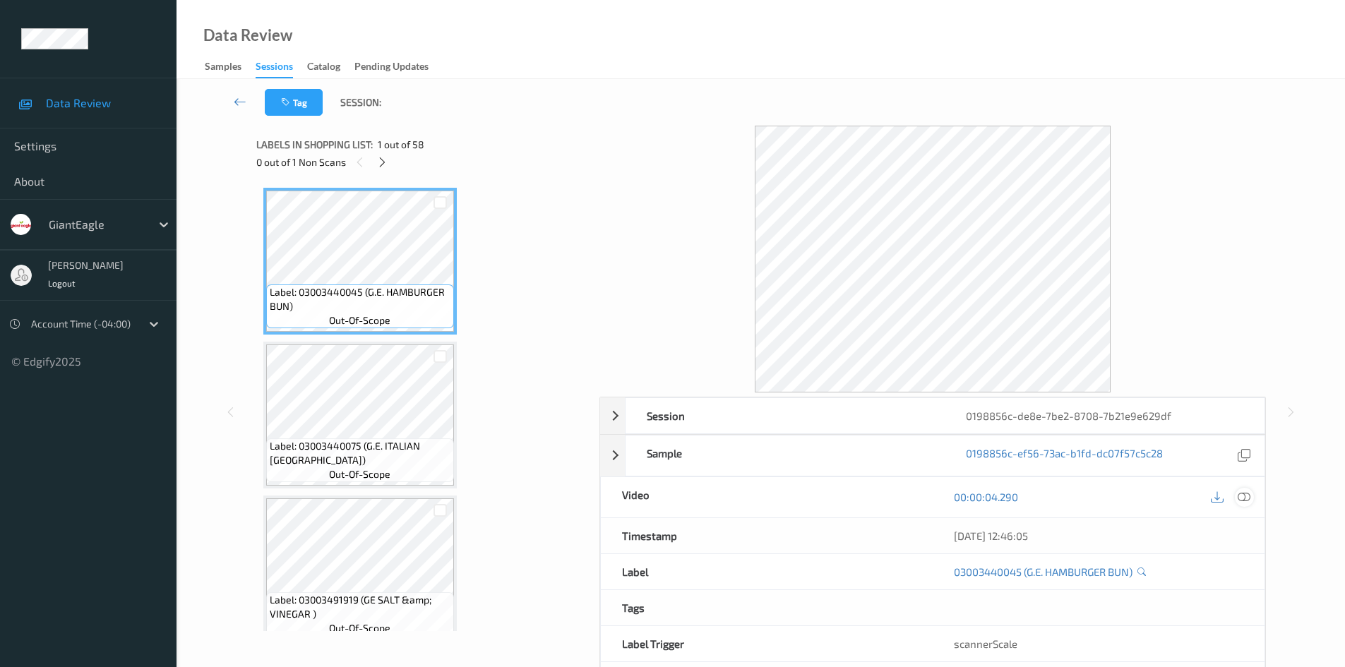
click at [1250, 496] on div at bounding box center [1244, 497] width 19 height 19
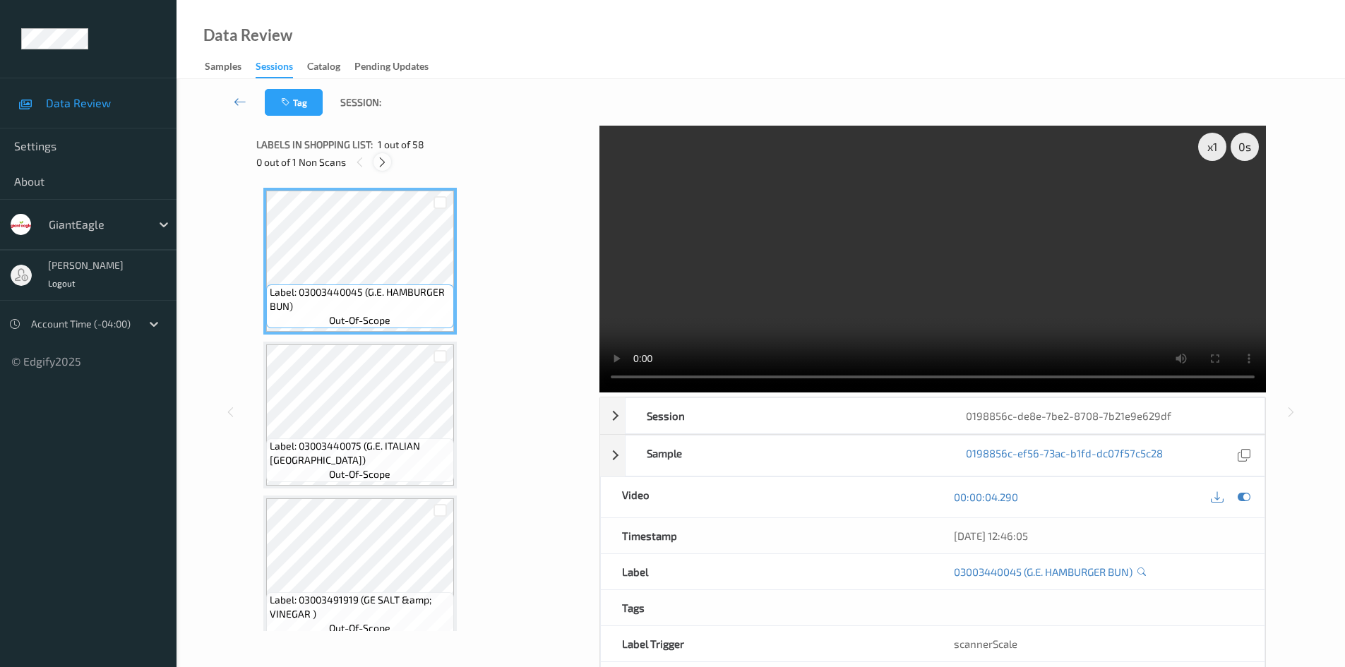
click at [382, 166] on icon at bounding box center [382, 162] width 12 height 13
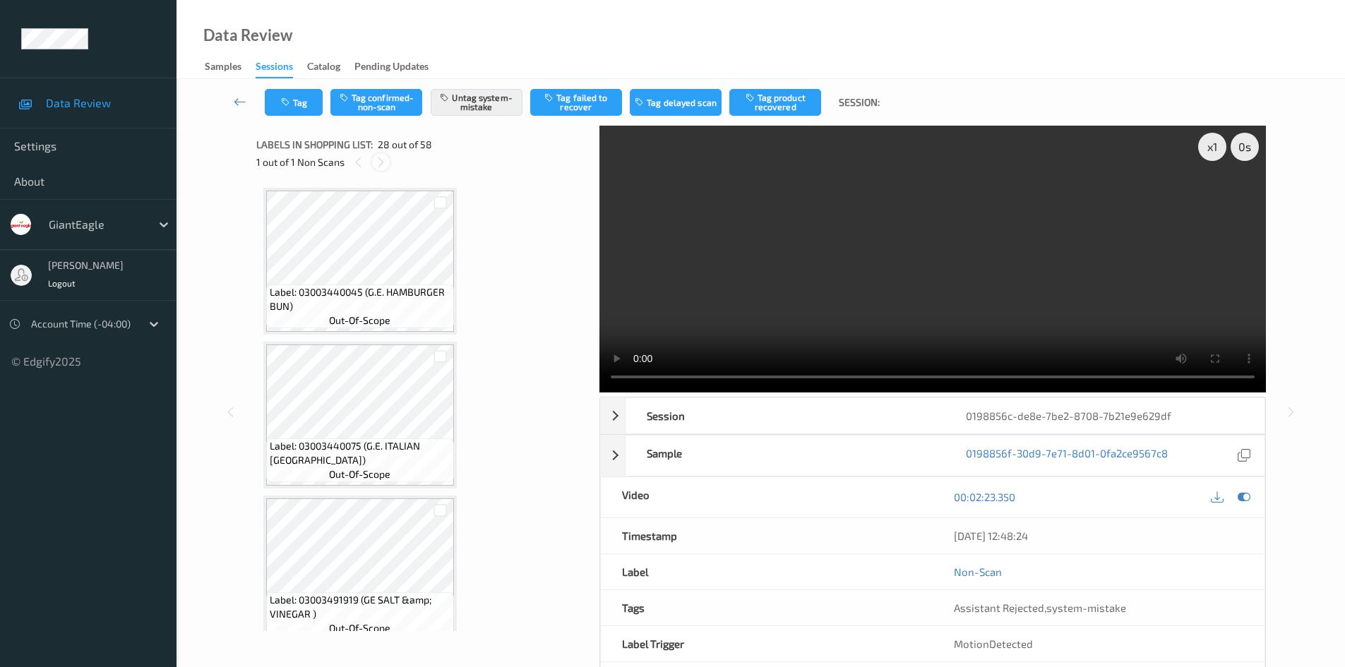
scroll to position [4008, 0]
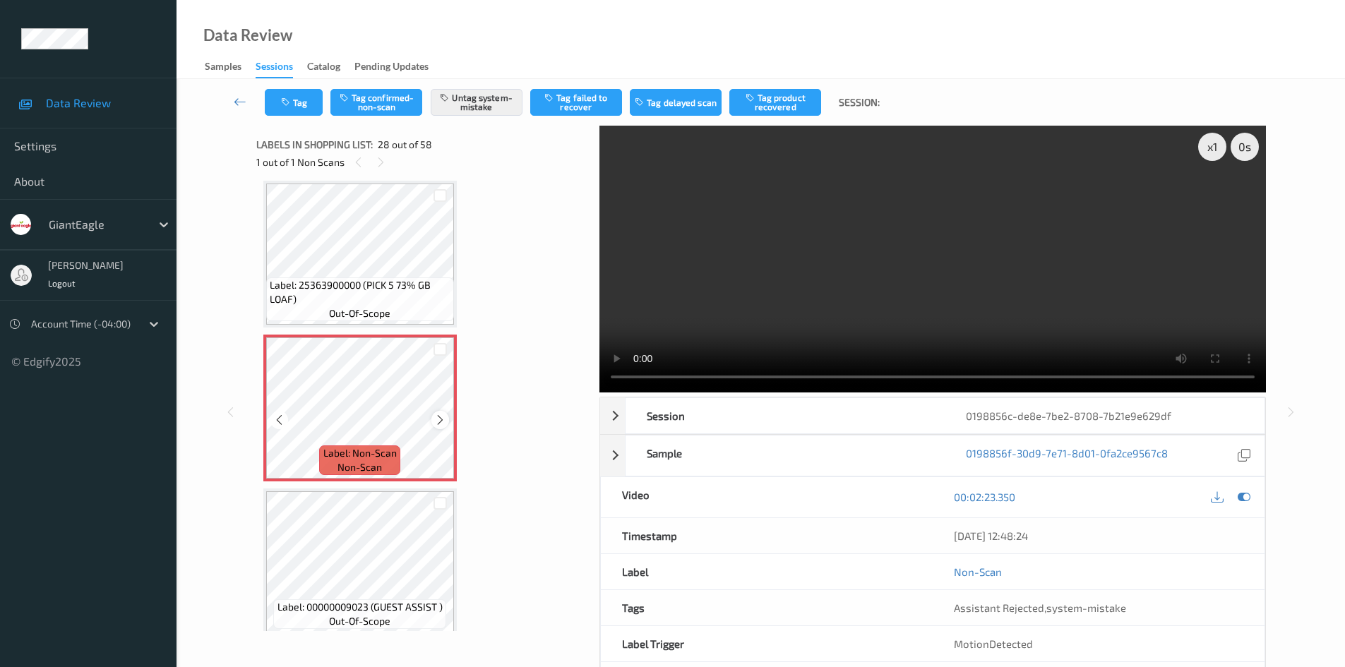
click at [441, 412] on div at bounding box center [440, 420] width 18 height 18
click at [441, 414] on icon at bounding box center [440, 420] width 12 height 13
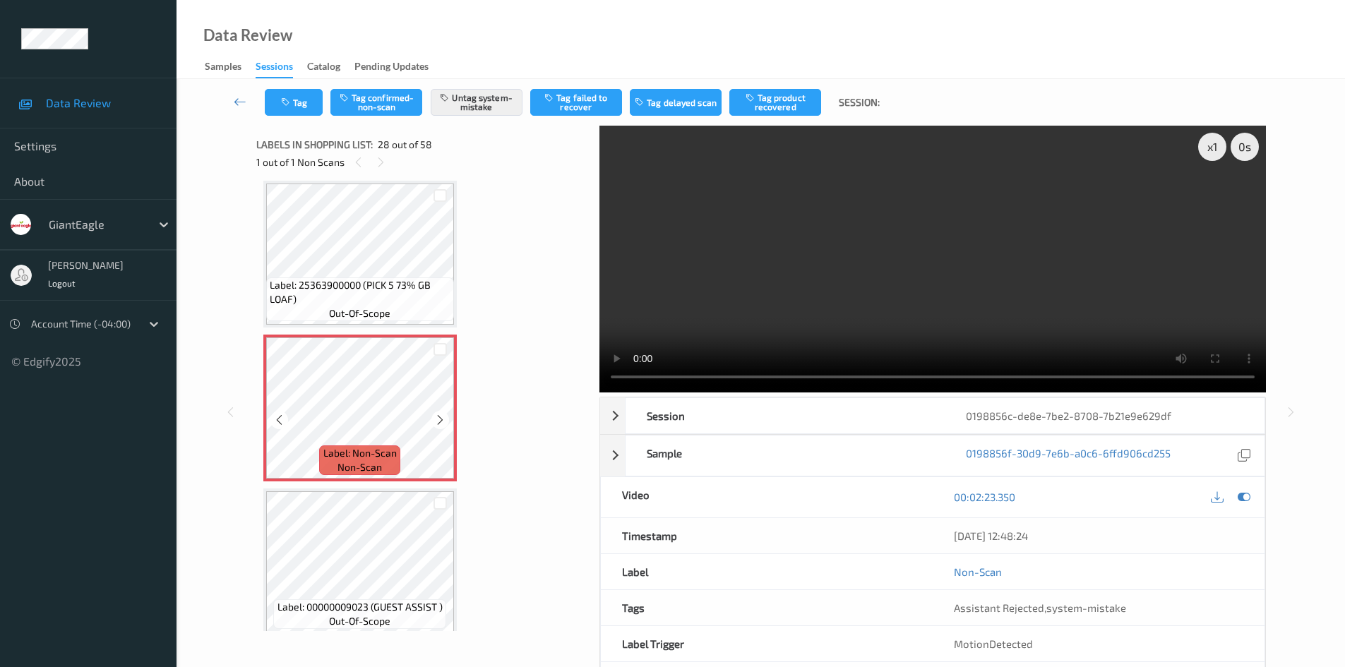
click at [441, 414] on icon at bounding box center [440, 420] width 12 height 13
click at [440, 419] on icon at bounding box center [440, 420] width 12 height 13
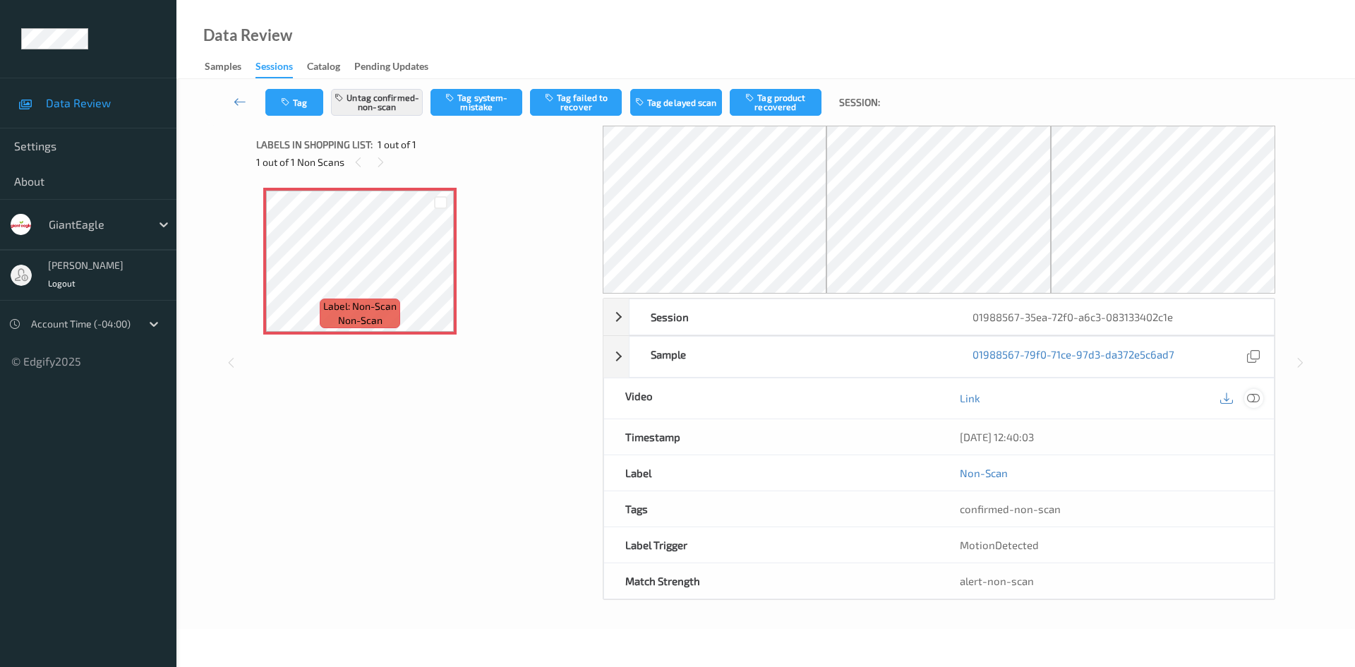
click at [1254, 399] on icon at bounding box center [1253, 398] width 13 height 13
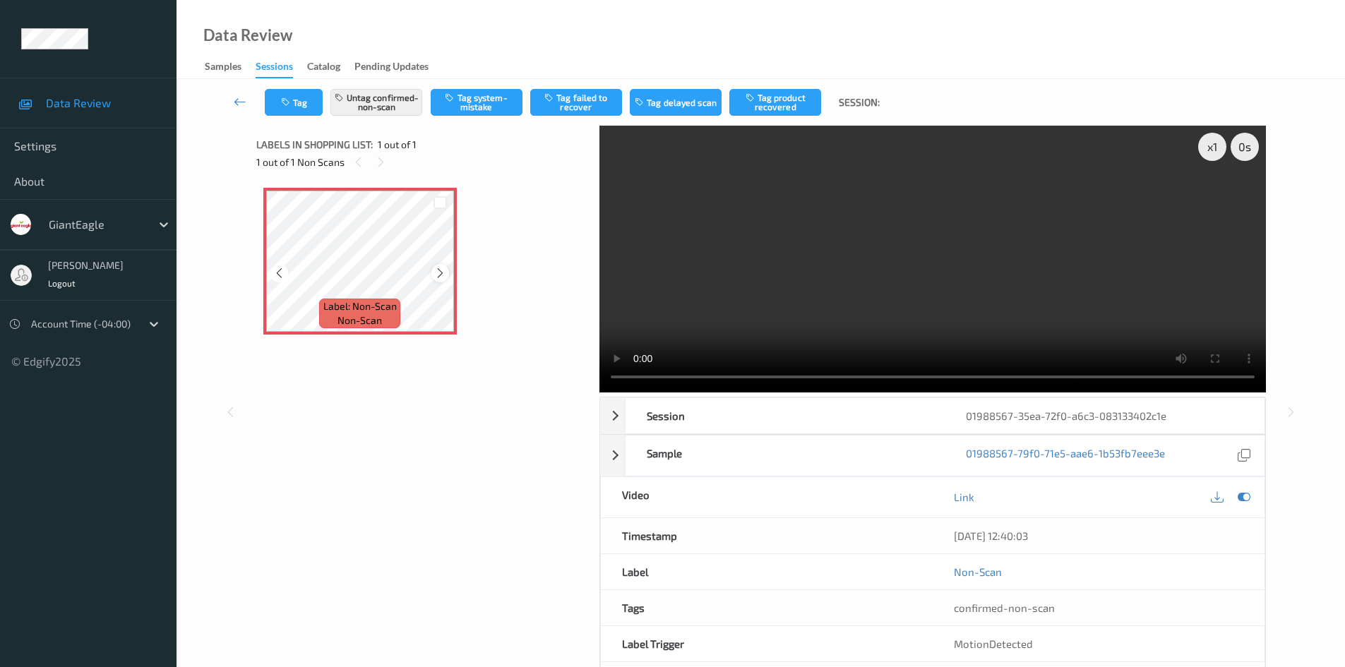
click at [432, 271] on div at bounding box center [440, 273] width 18 height 18
click at [437, 274] on icon at bounding box center [440, 273] width 12 height 13
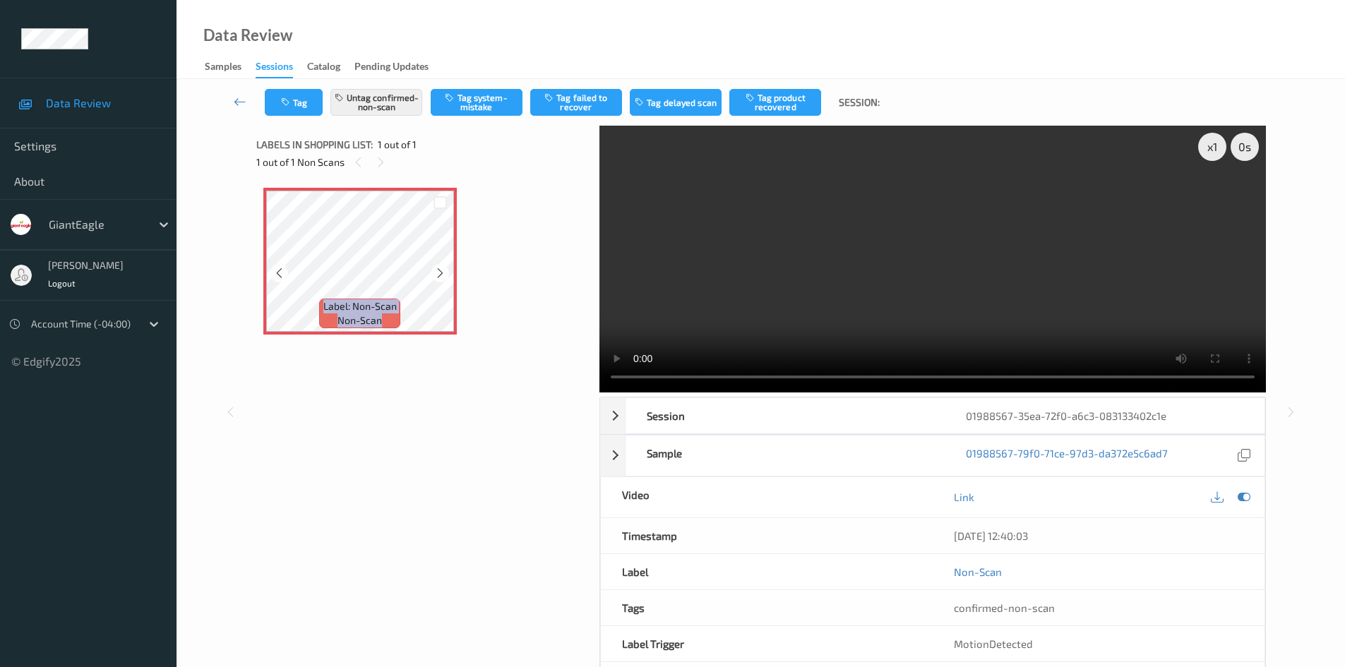
click at [437, 274] on icon at bounding box center [440, 273] width 12 height 13
click at [393, 104] on button "Untag confirmed-non-scan" at bounding box center [376, 102] width 92 height 27
click at [477, 103] on button "Tag system-mistake" at bounding box center [477, 102] width 92 height 27
click at [446, 271] on div at bounding box center [440, 273] width 18 height 18
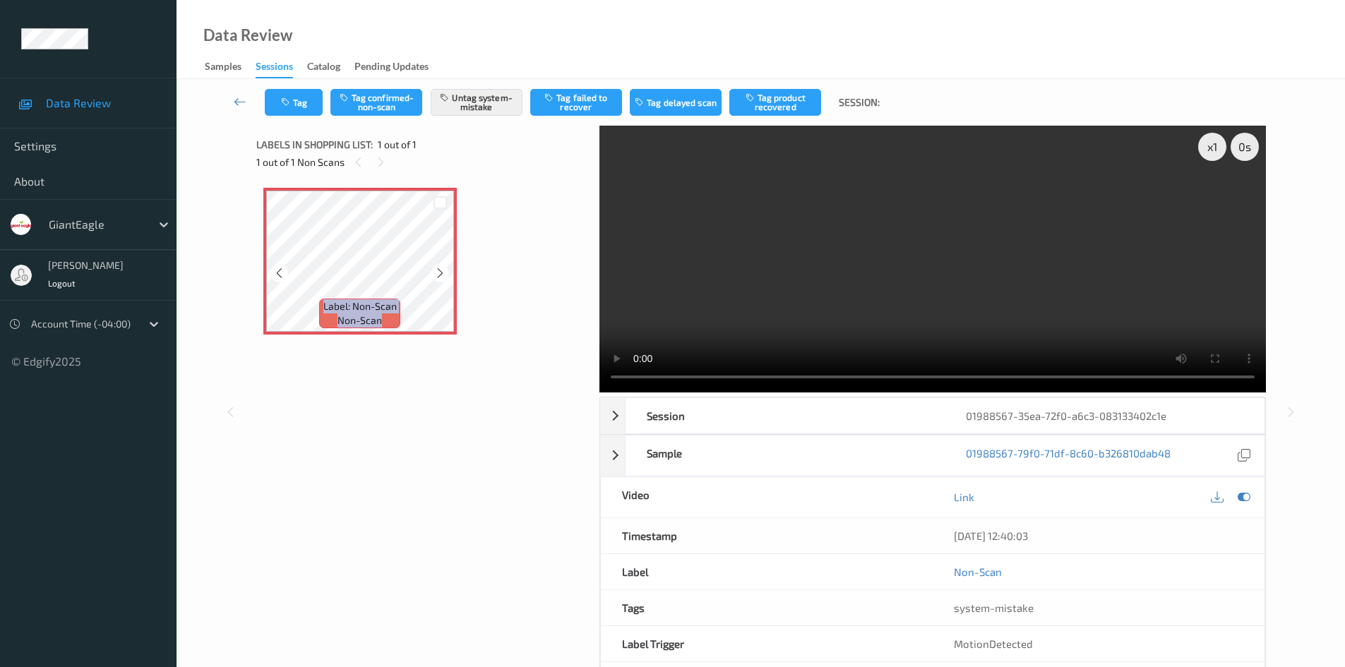
click at [446, 271] on div at bounding box center [440, 273] width 18 height 18
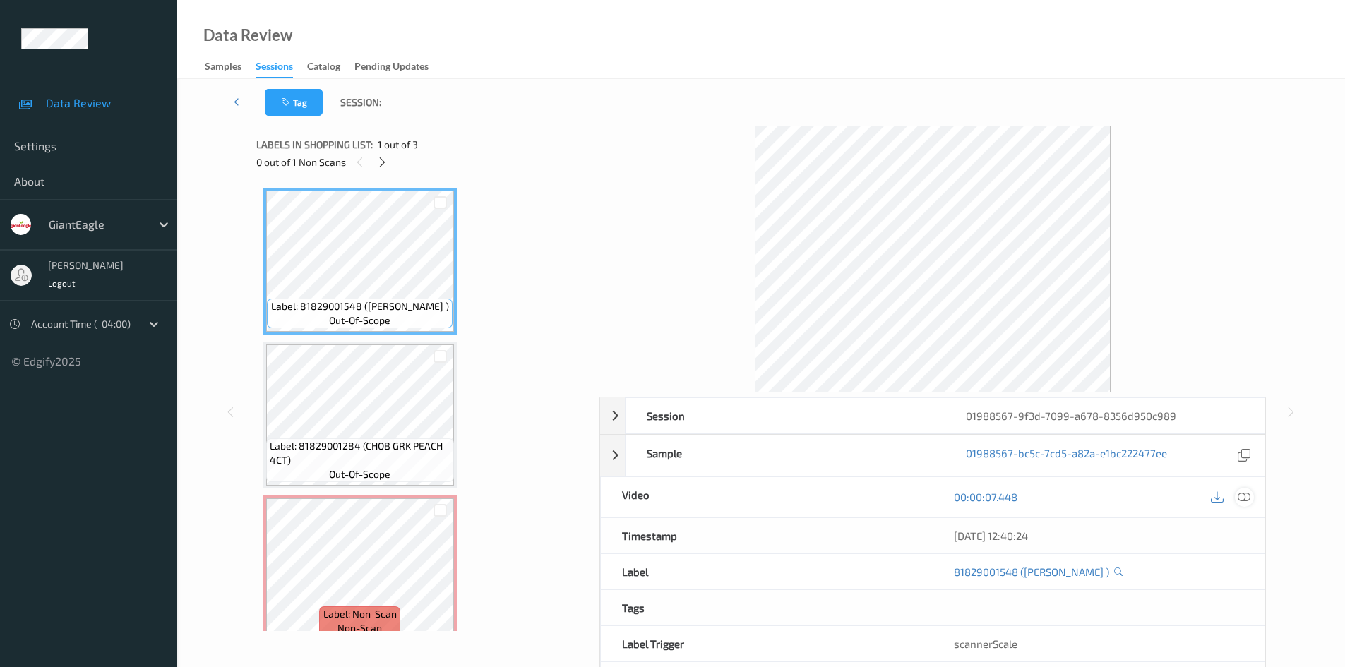
click at [1250, 503] on icon at bounding box center [1244, 497] width 13 height 13
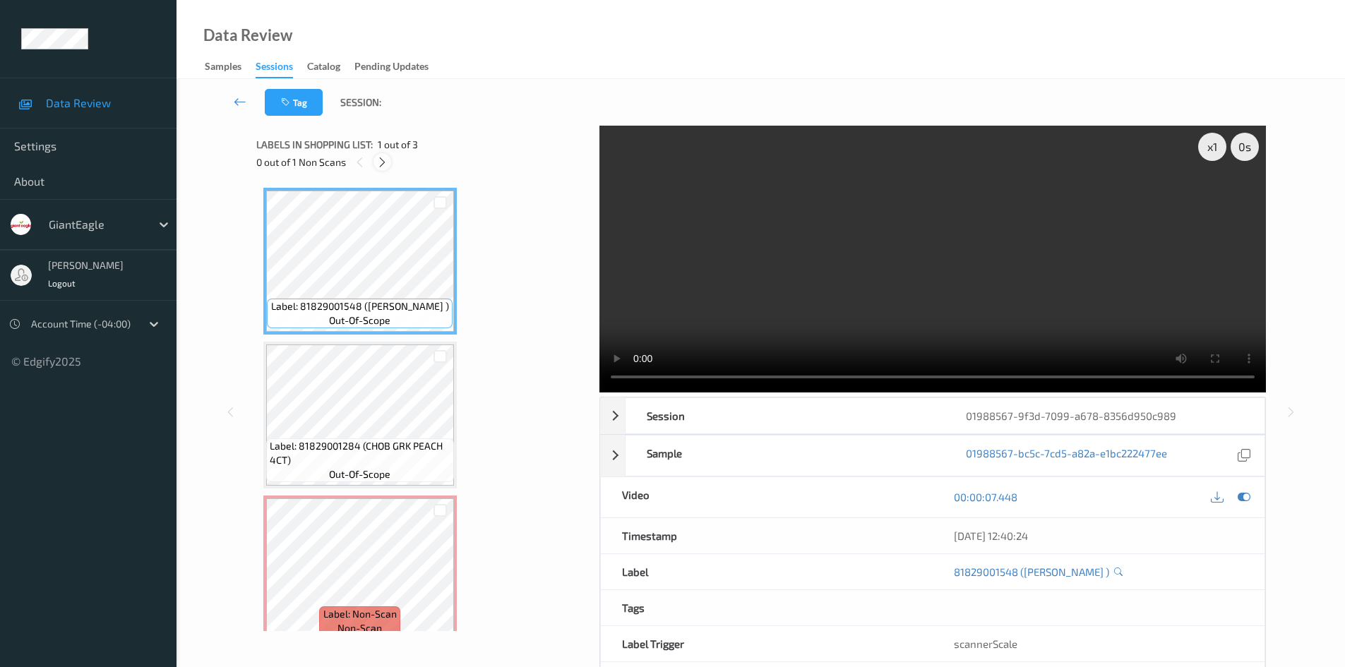
click at [383, 168] on icon at bounding box center [382, 162] width 12 height 13
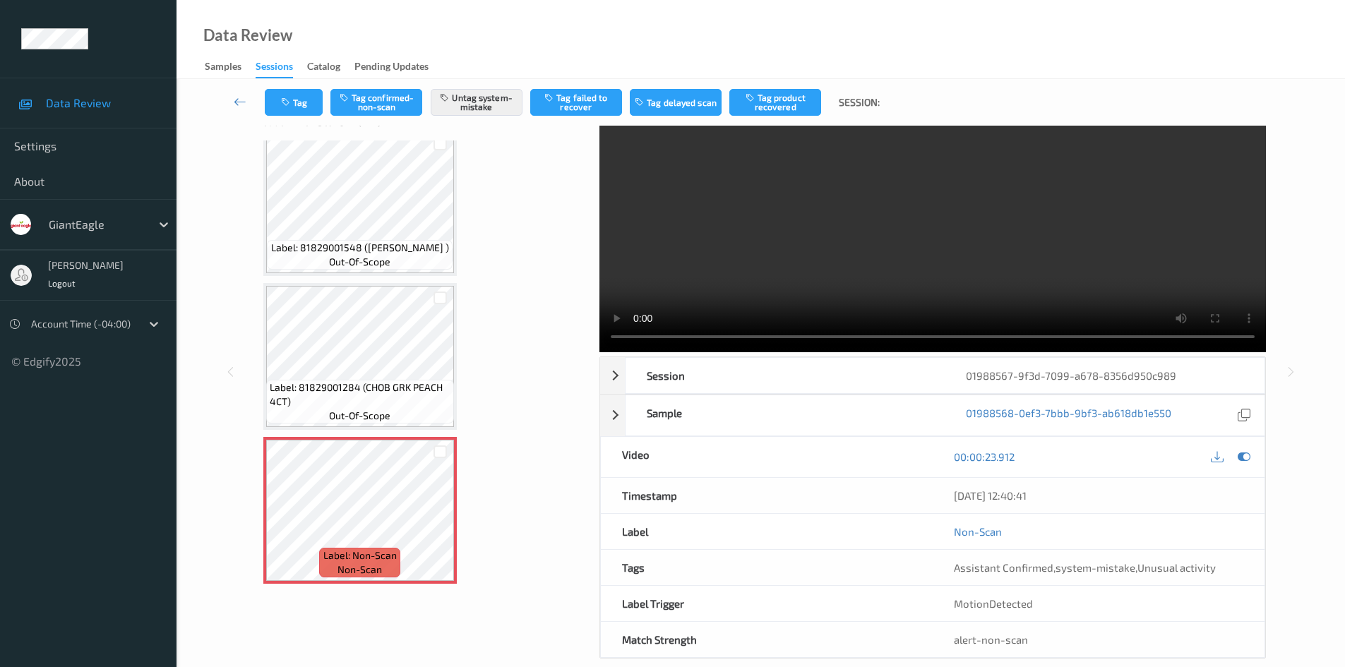
scroll to position [61, 0]
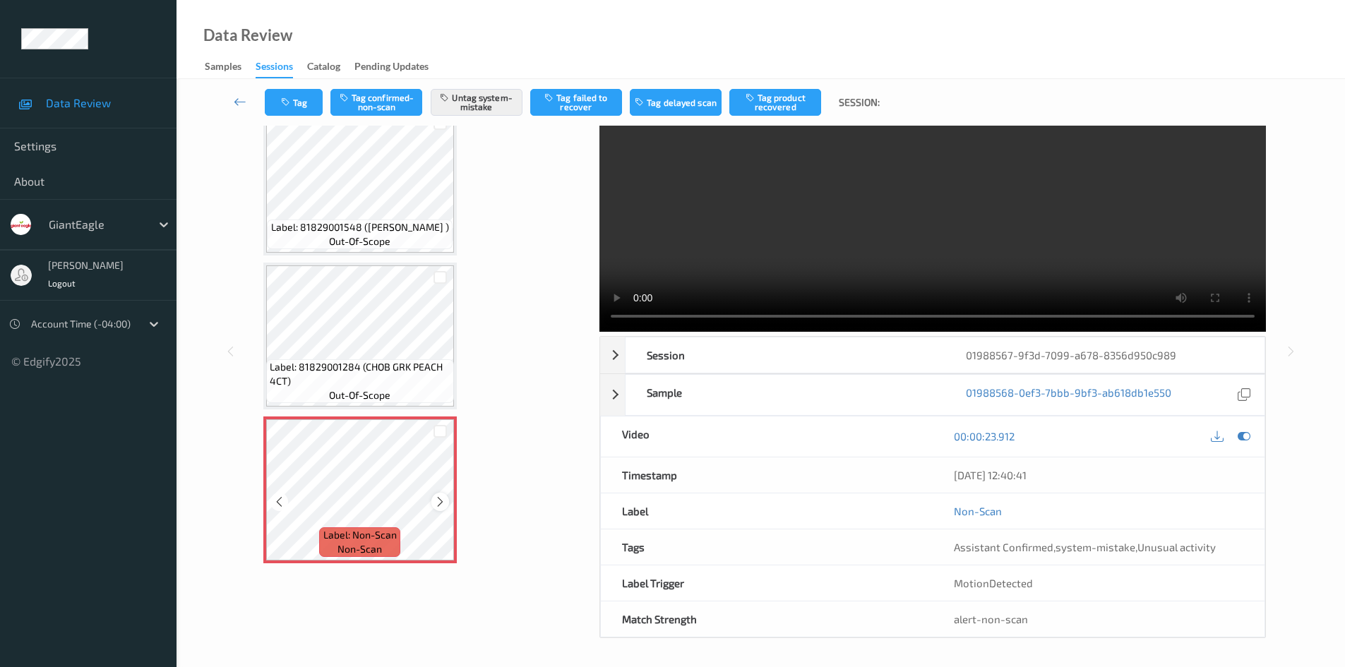
click at [447, 504] on div at bounding box center [440, 502] width 18 height 18
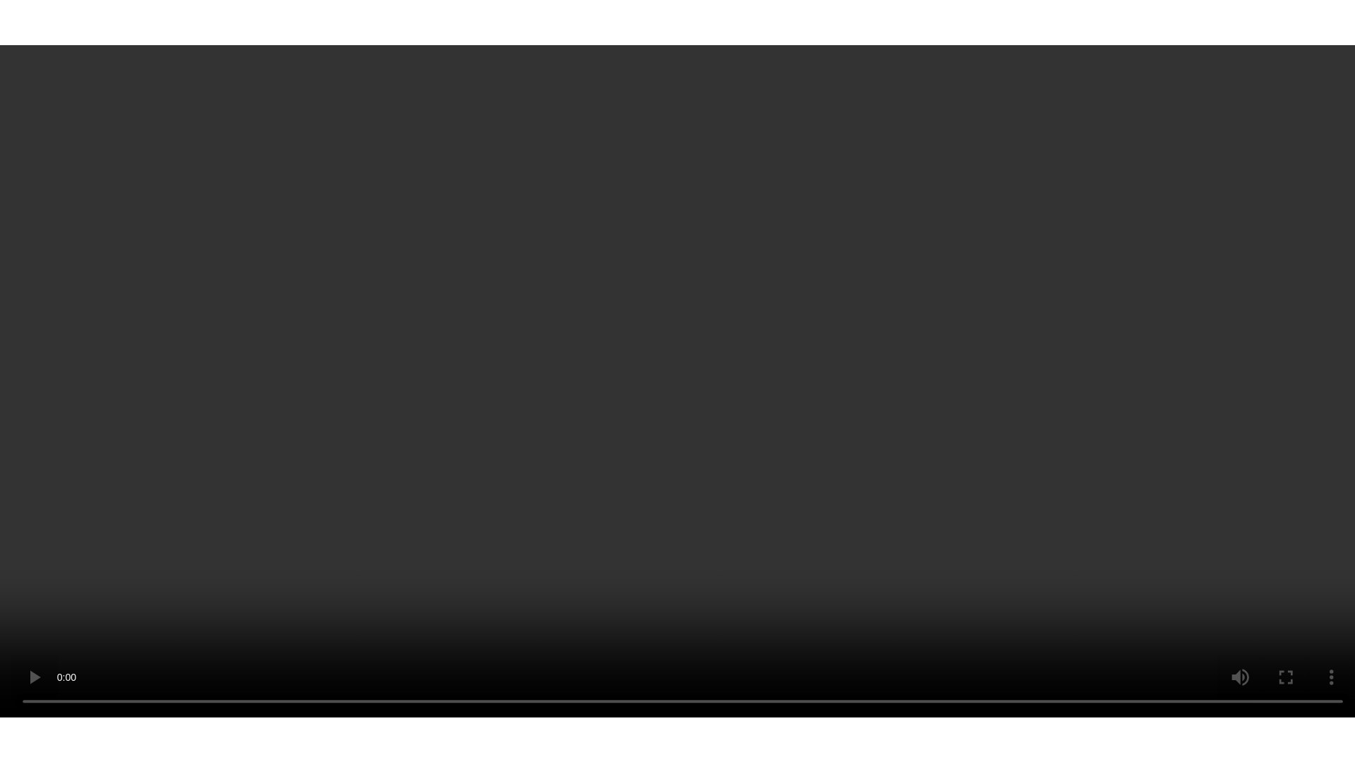
scroll to position [18, 0]
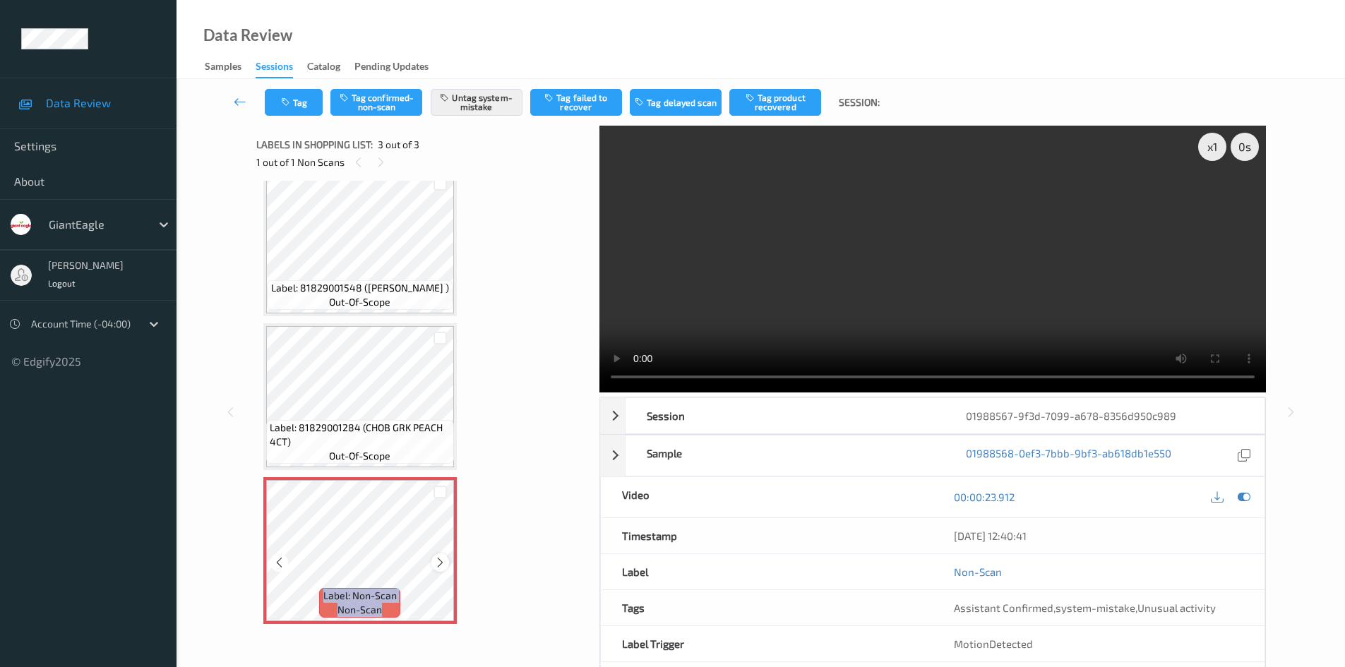
click at [438, 565] on icon at bounding box center [440, 562] width 12 height 13
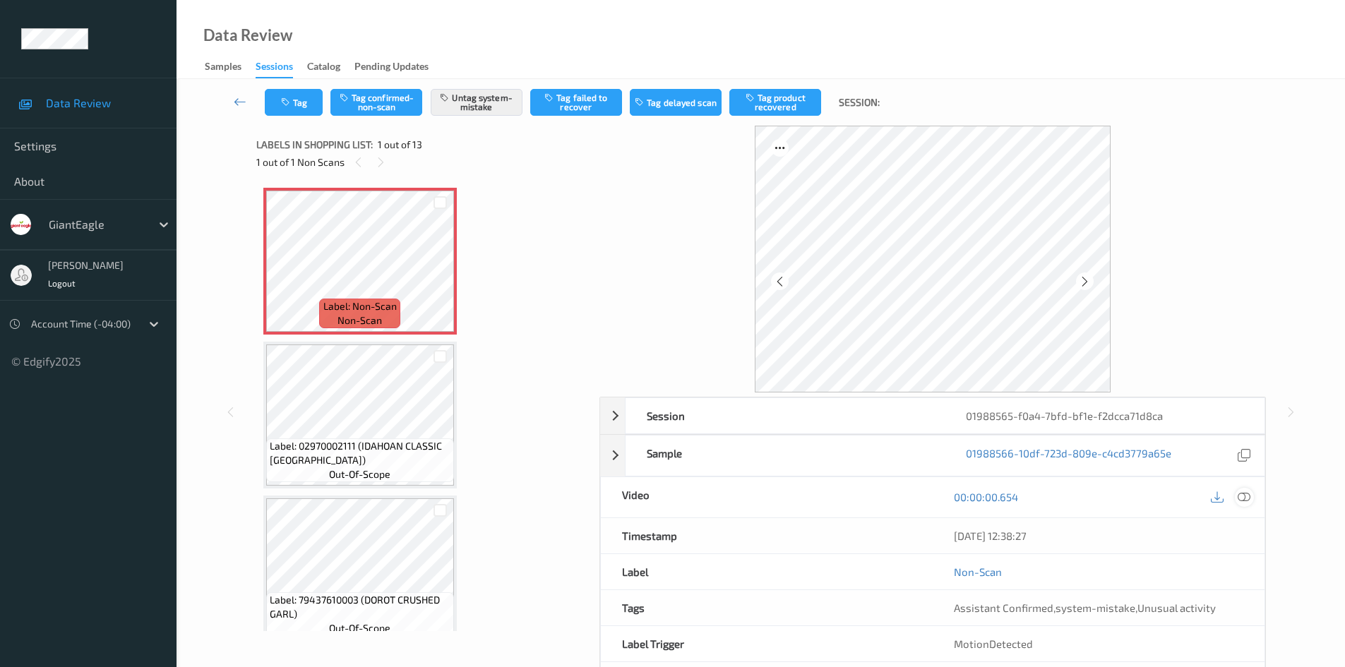
click at [1241, 496] on icon at bounding box center [1244, 497] width 13 height 13
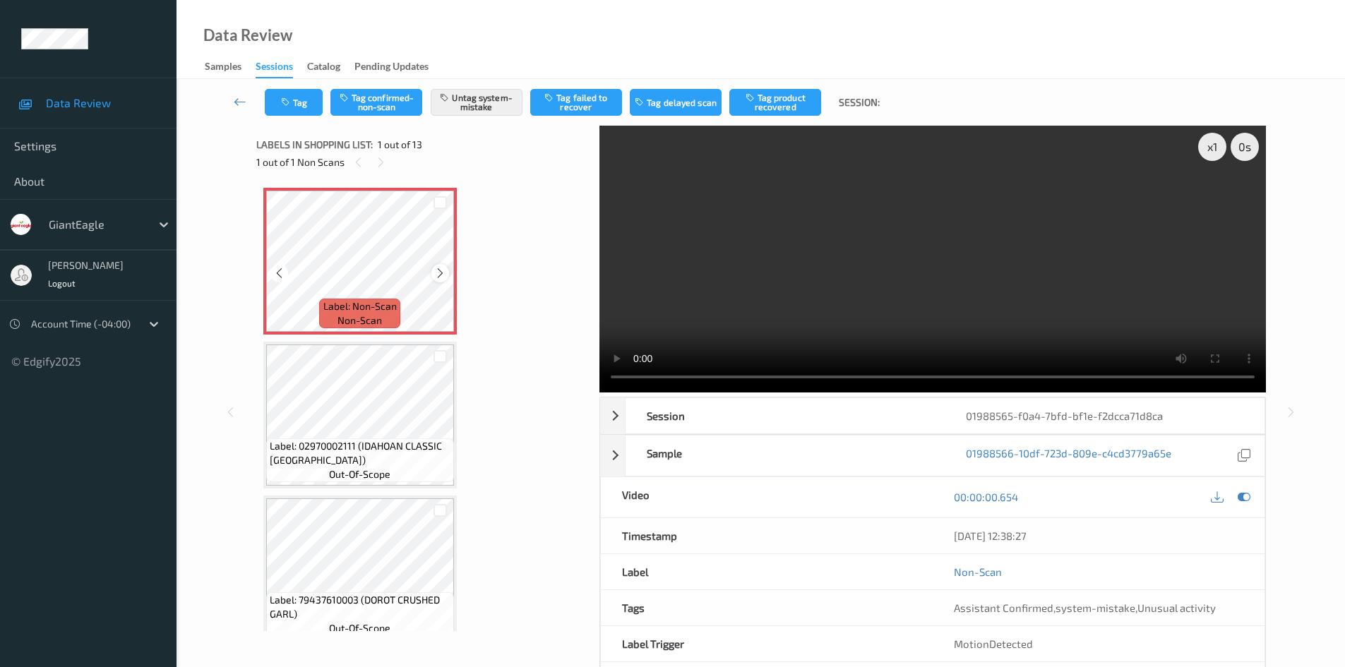
click at [445, 267] on icon at bounding box center [440, 273] width 12 height 13
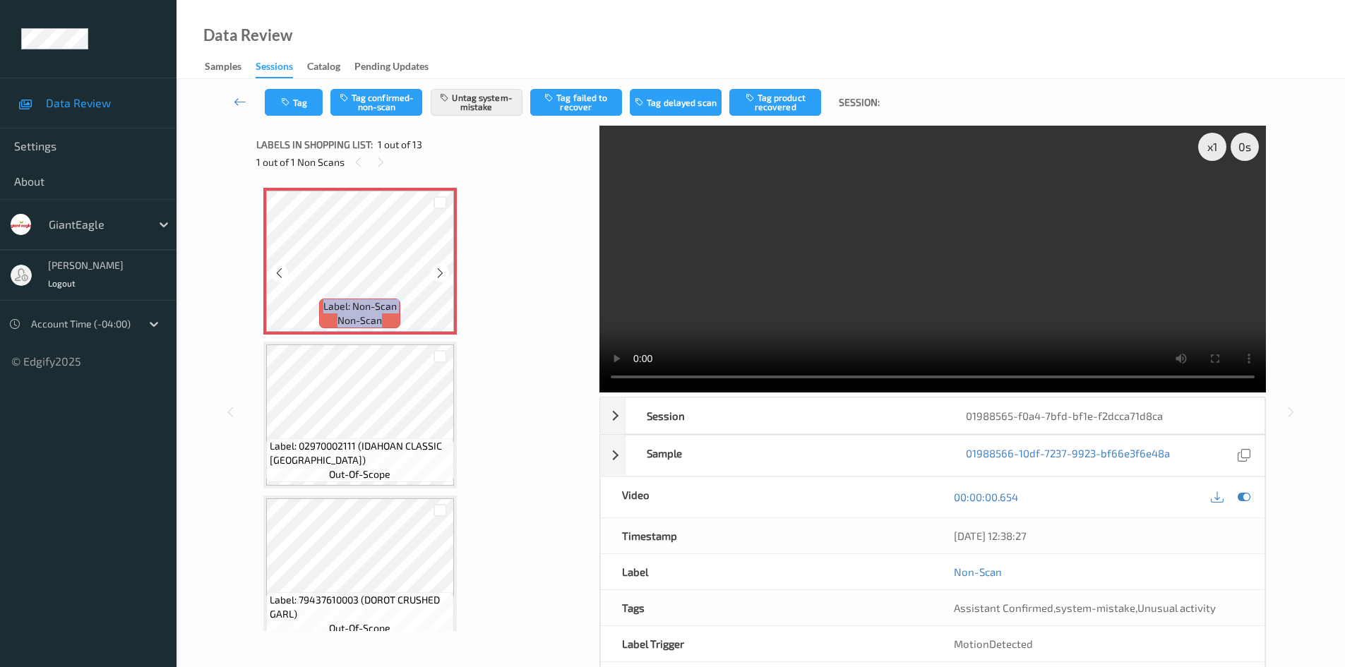
click at [445, 267] on icon at bounding box center [440, 273] width 12 height 13
click at [317, 107] on button "Tag" at bounding box center [294, 102] width 58 height 27
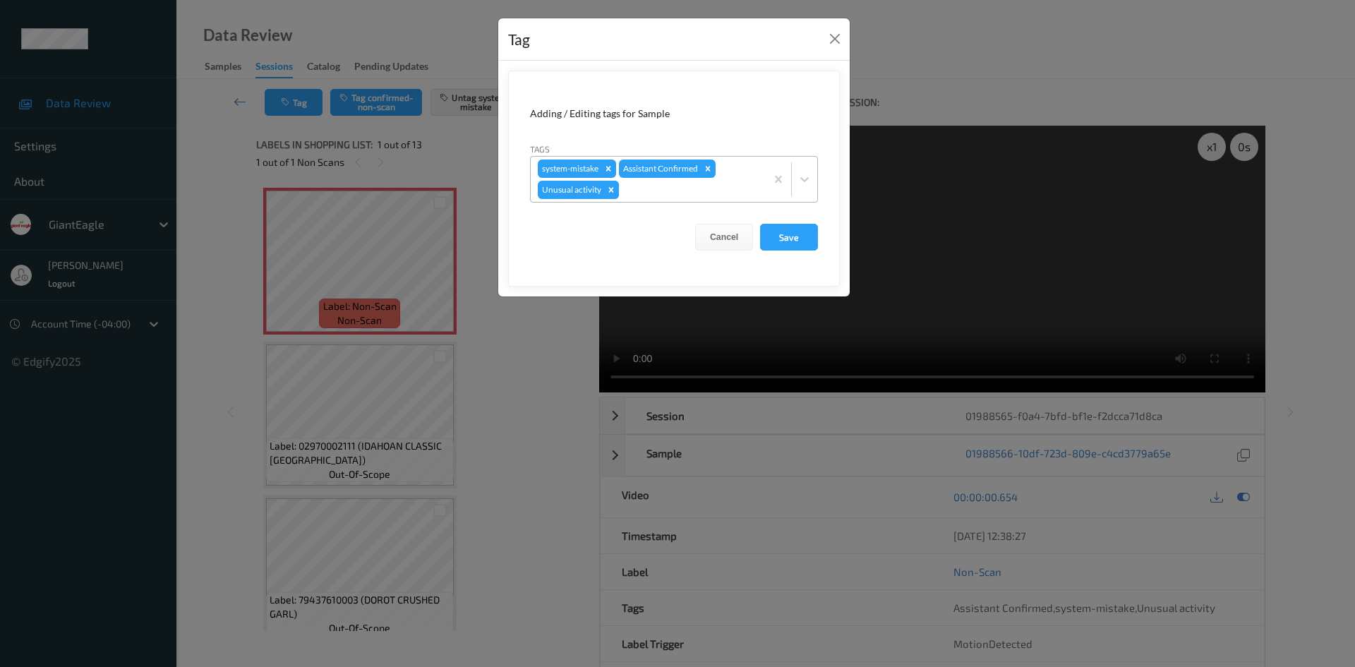
click at [616, 192] on icon "Remove Unusual activity" at bounding box center [611, 190] width 10 height 10
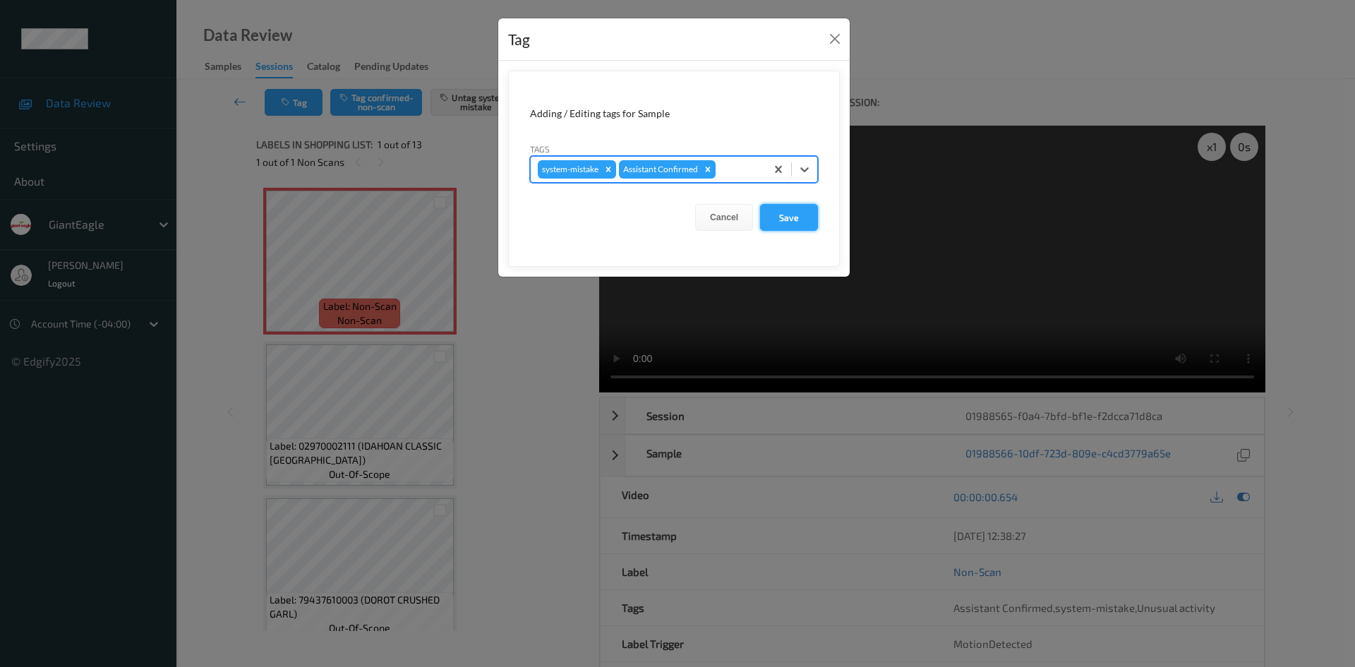
click at [798, 222] on button "Save" at bounding box center [789, 217] width 58 height 27
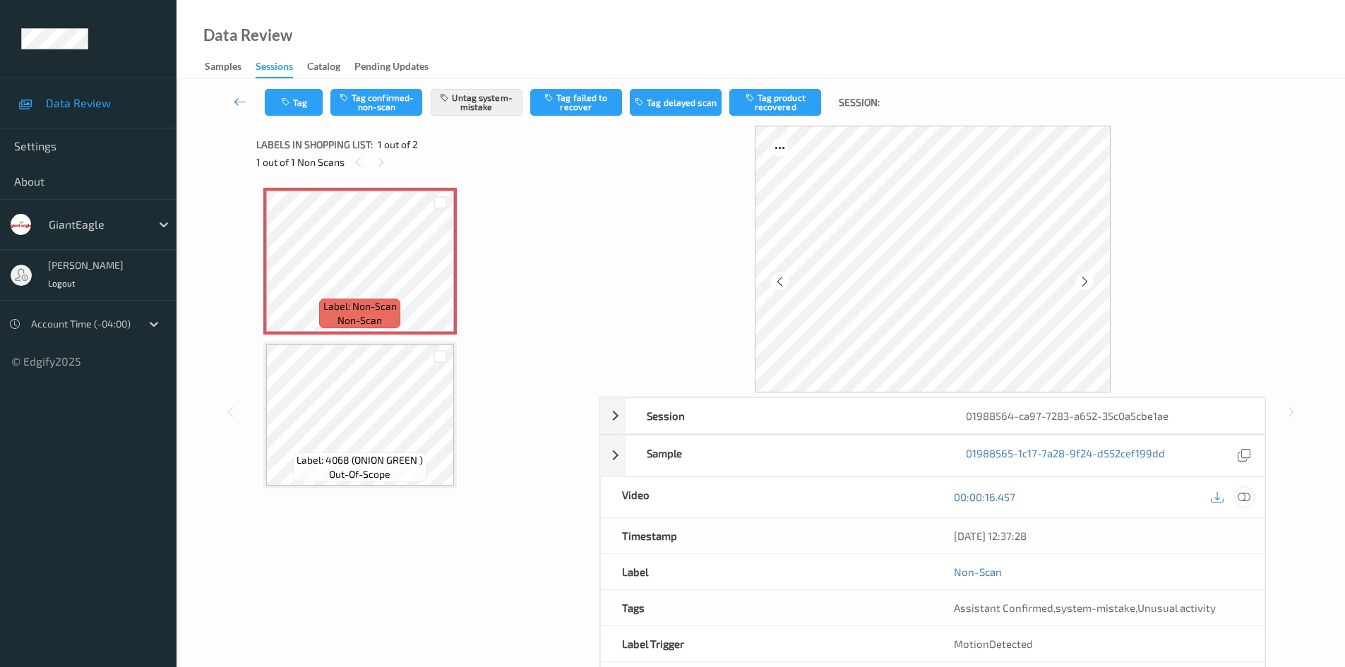
click at [1243, 500] on icon at bounding box center [1244, 497] width 13 height 13
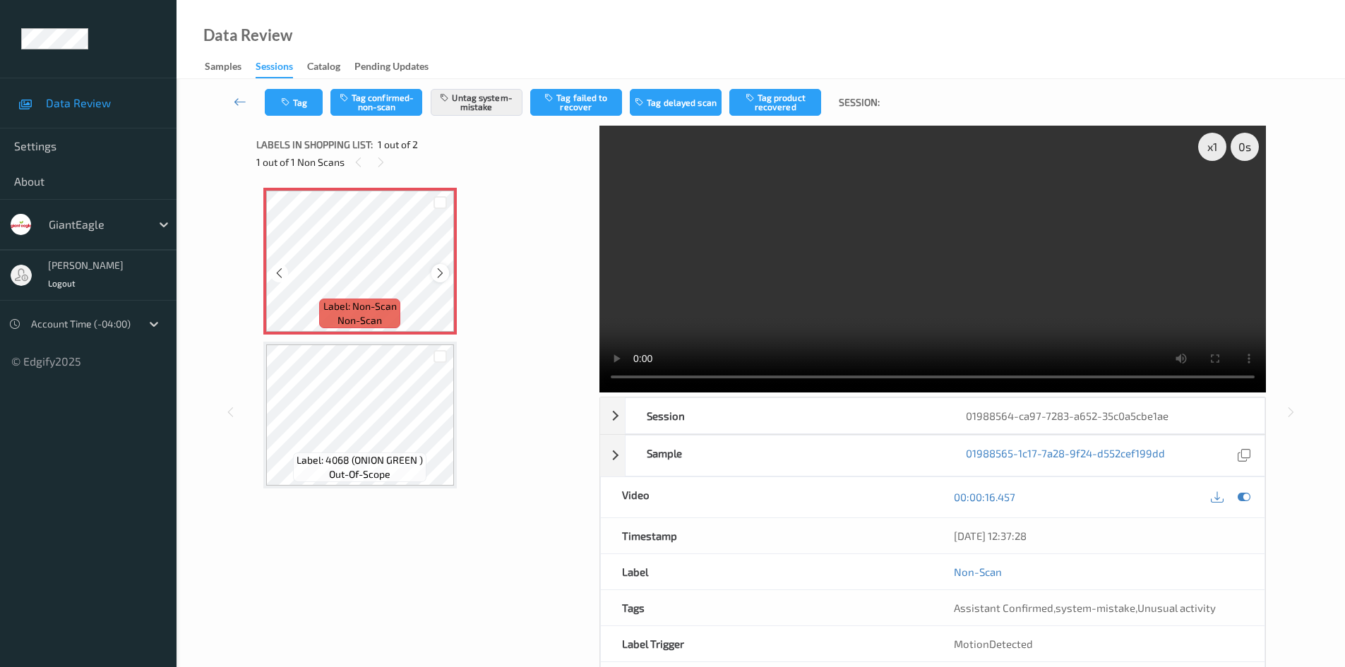
click at [443, 271] on icon at bounding box center [440, 273] width 12 height 13
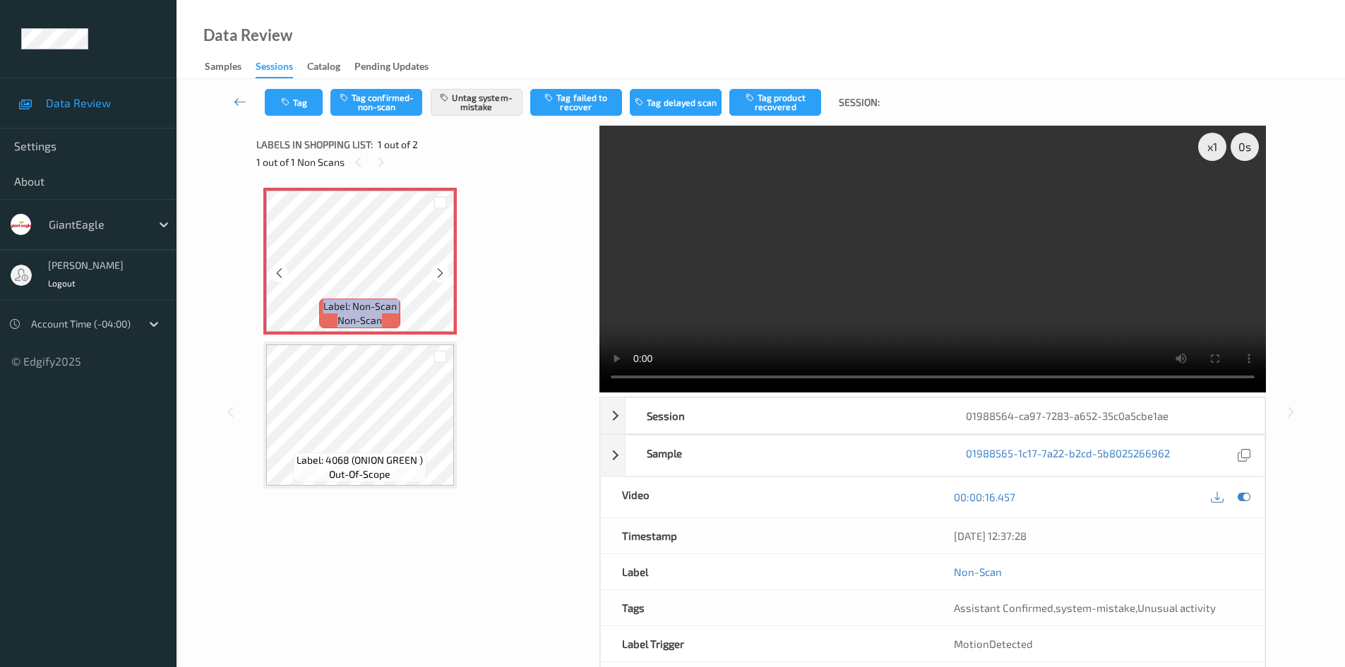
click at [443, 271] on icon at bounding box center [440, 273] width 12 height 13
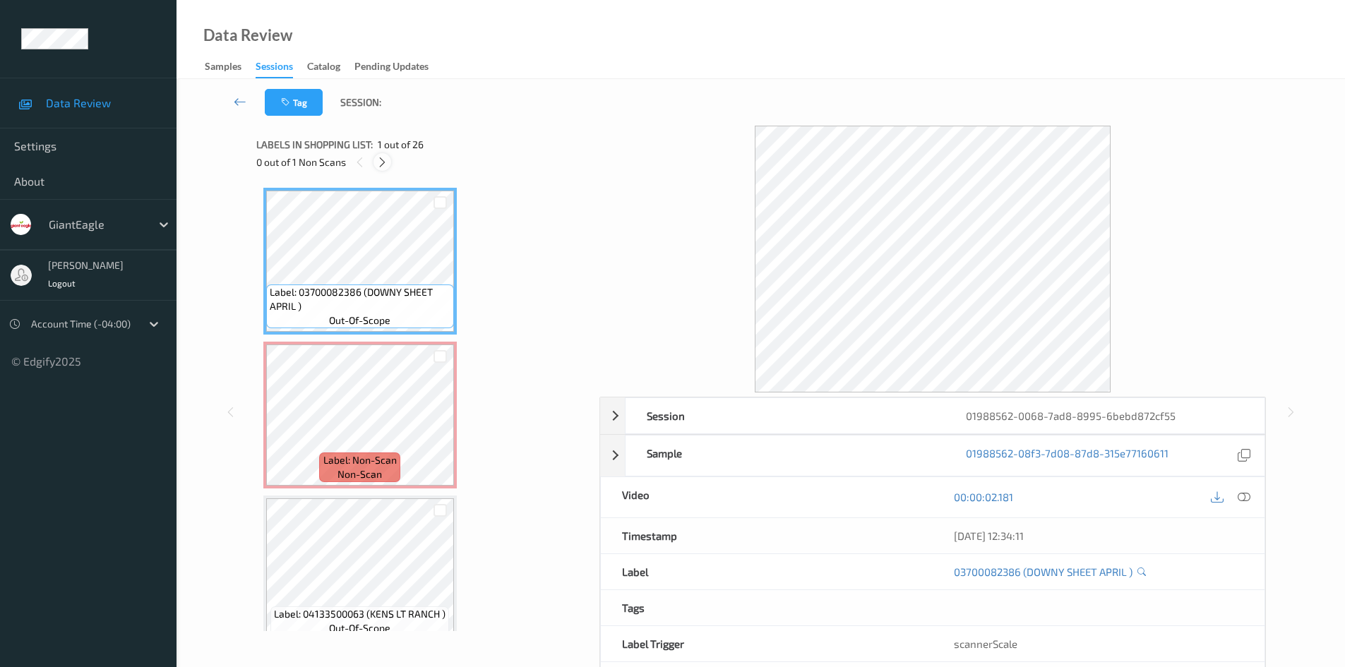
click at [380, 165] on icon at bounding box center [382, 162] width 12 height 13
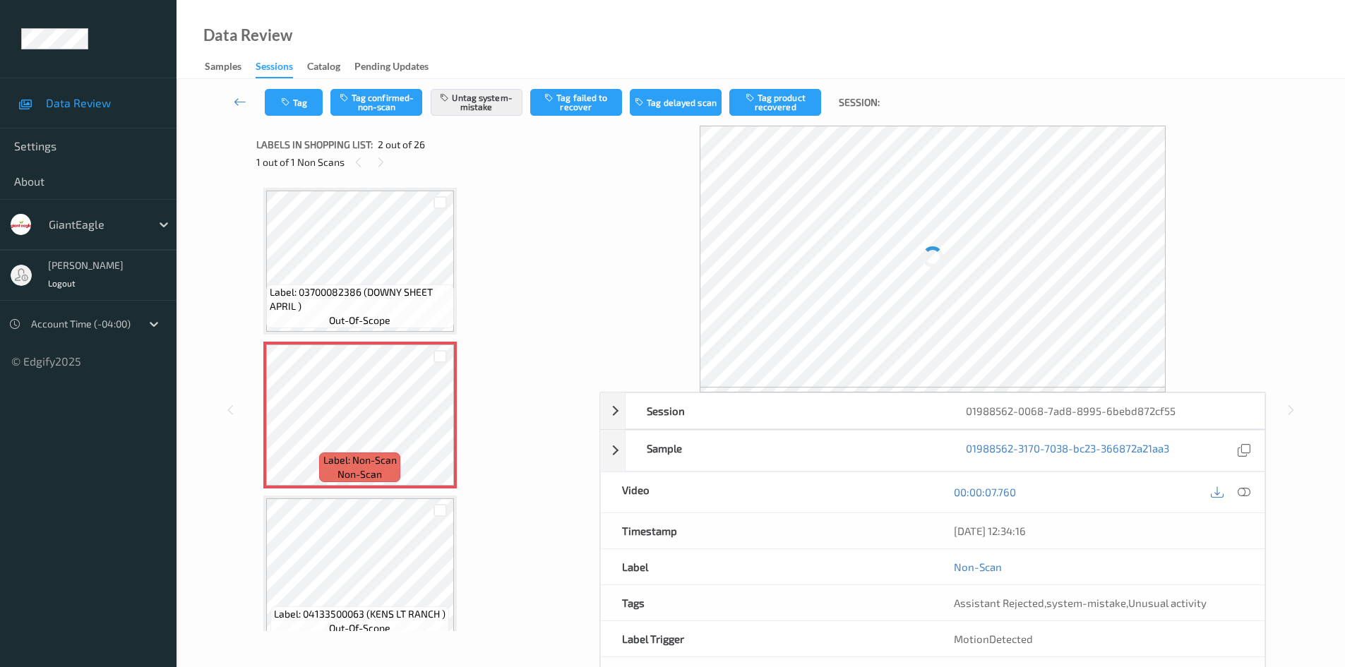
scroll to position [7, 0]
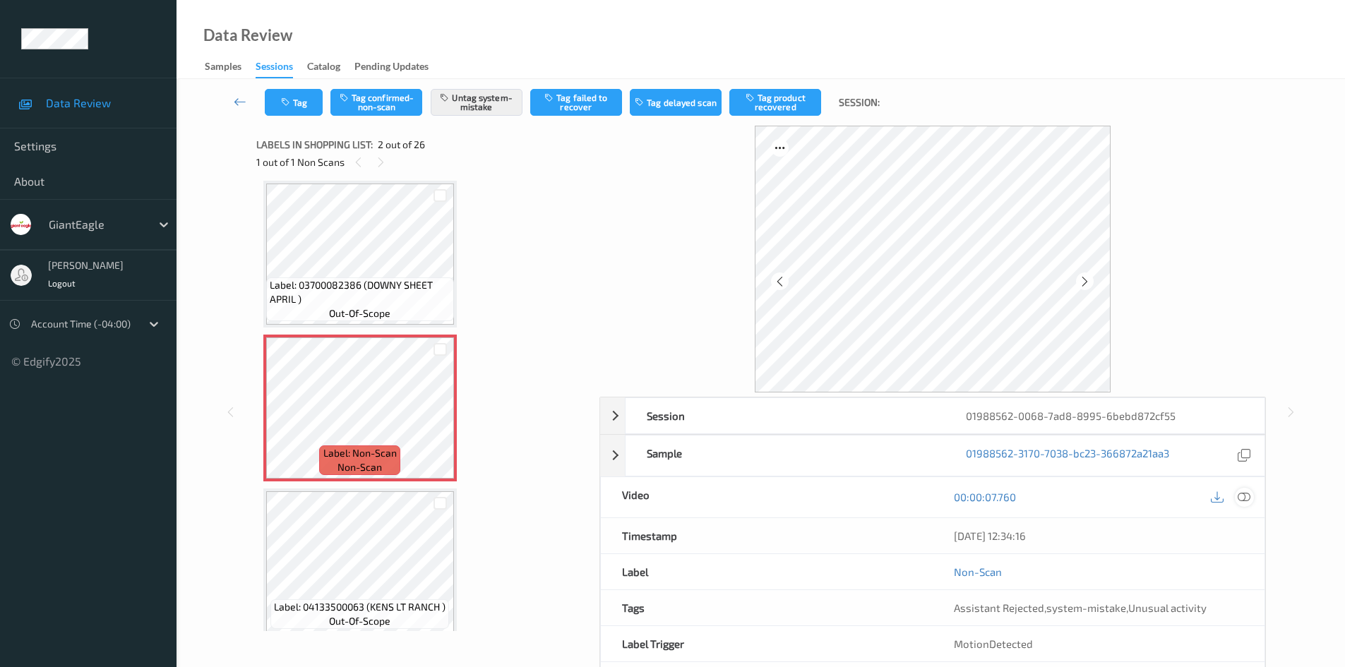
click at [1241, 497] on icon at bounding box center [1244, 497] width 13 height 13
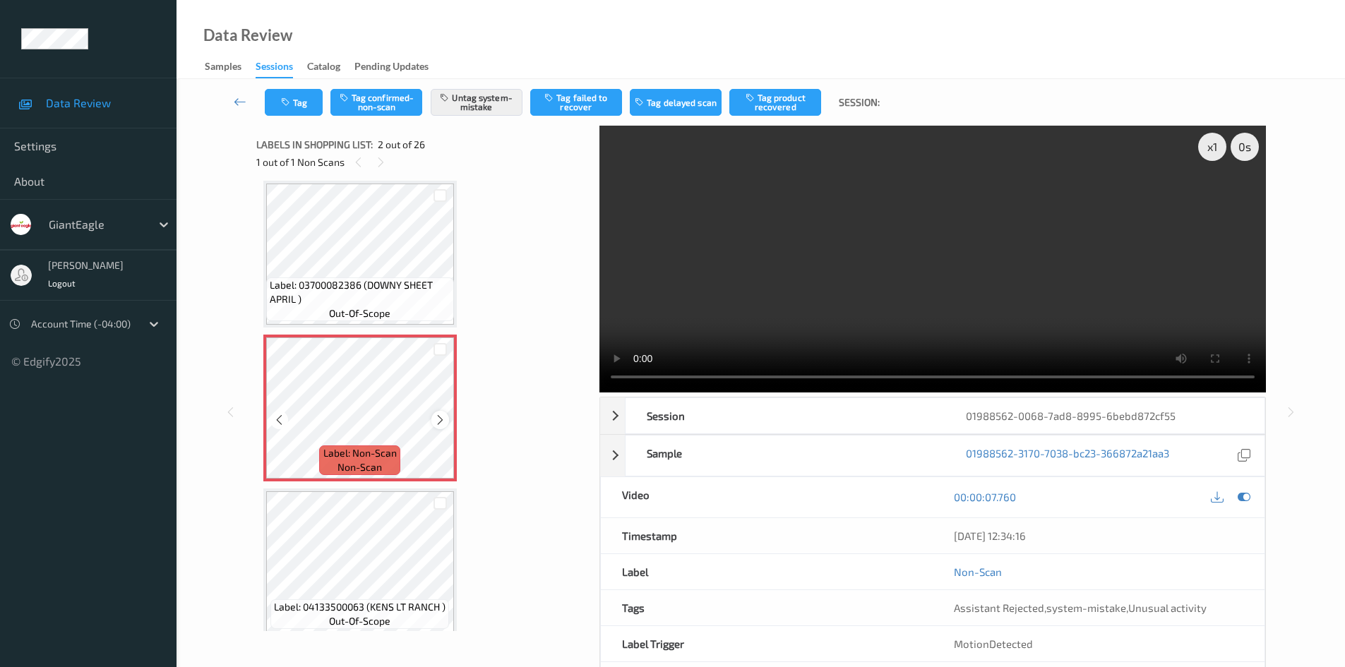
click at [440, 420] on icon at bounding box center [440, 420] width 12 height 13
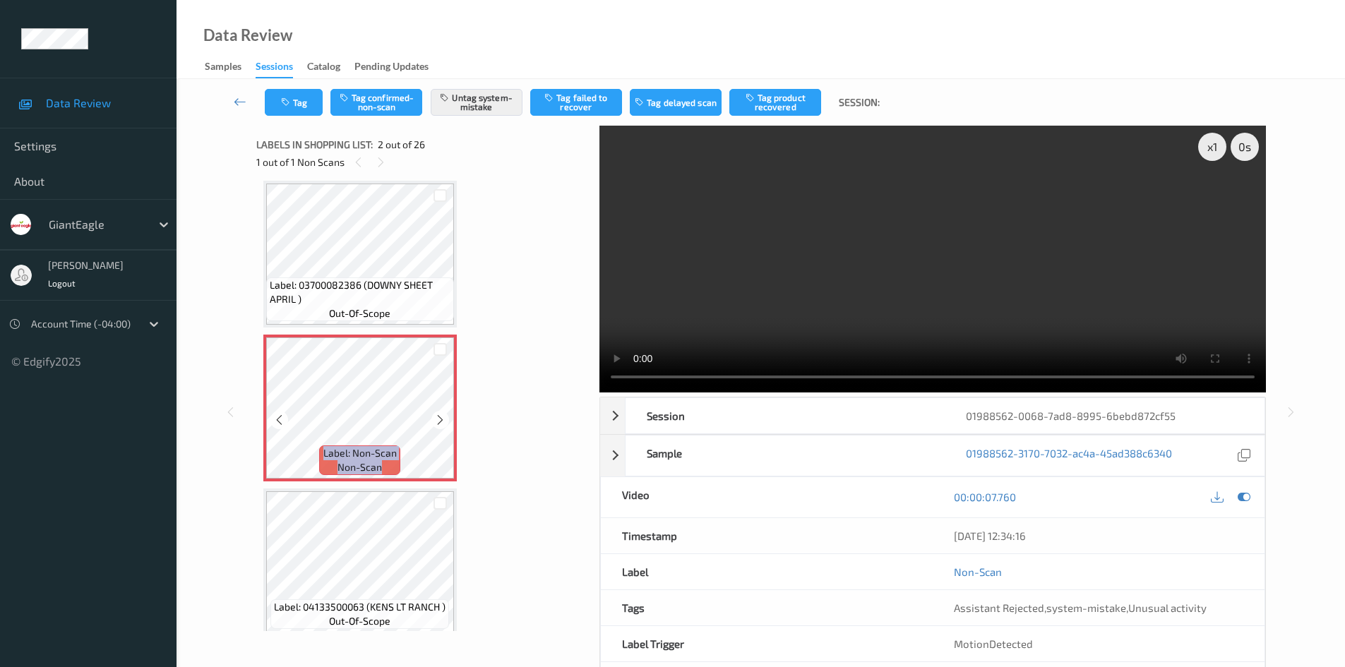
click at [440, 420] on icon at bounding box center [440, 420] width 12 height 13
click at [438, 421] on icon at bounding box center [440, 420] width 12 height 13
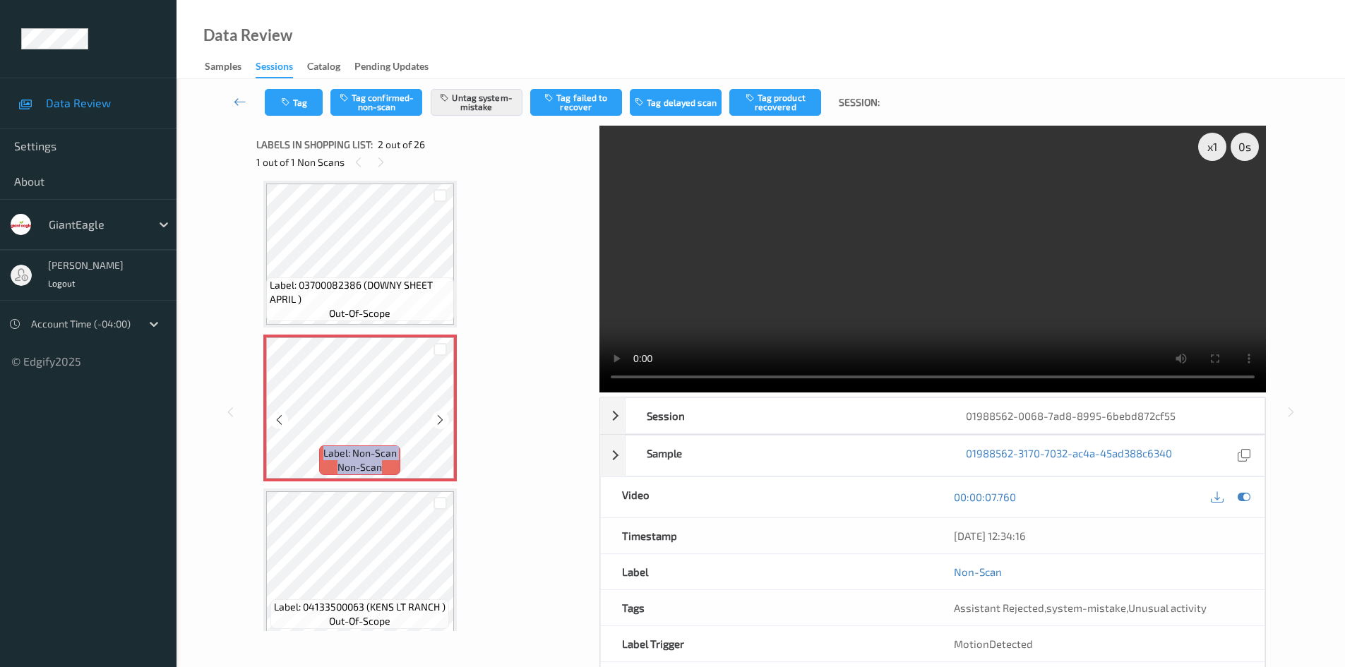
click at [438, 421] on icon at bounding box center [440, 420] width 12 height 13
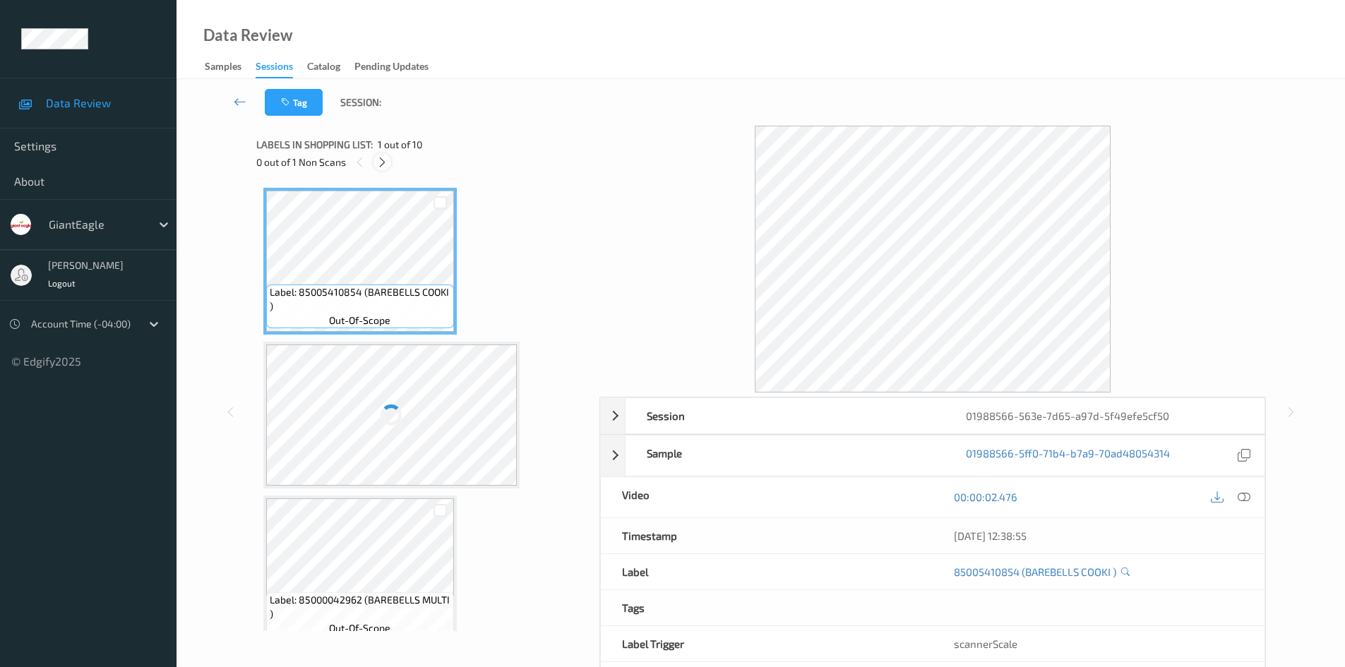
click at [381, 163] on icon at bounding box center [382, 162] width 12 height 13
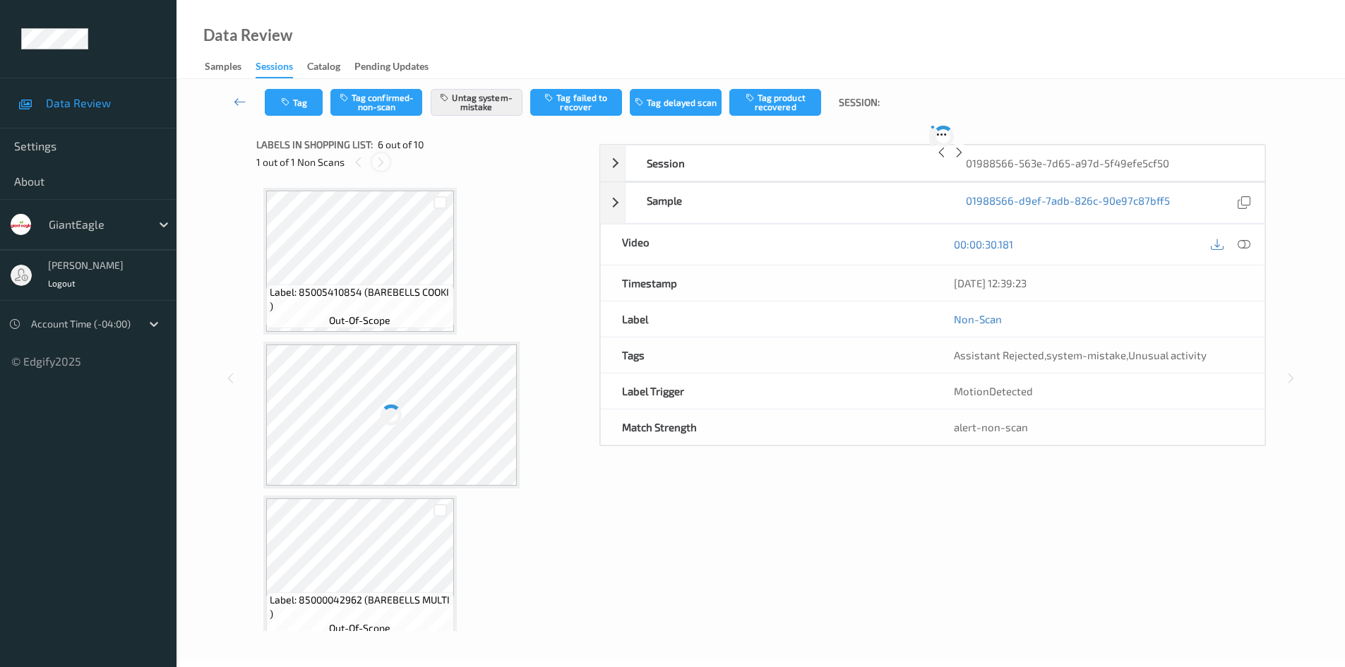
scroll to position [623, 0]
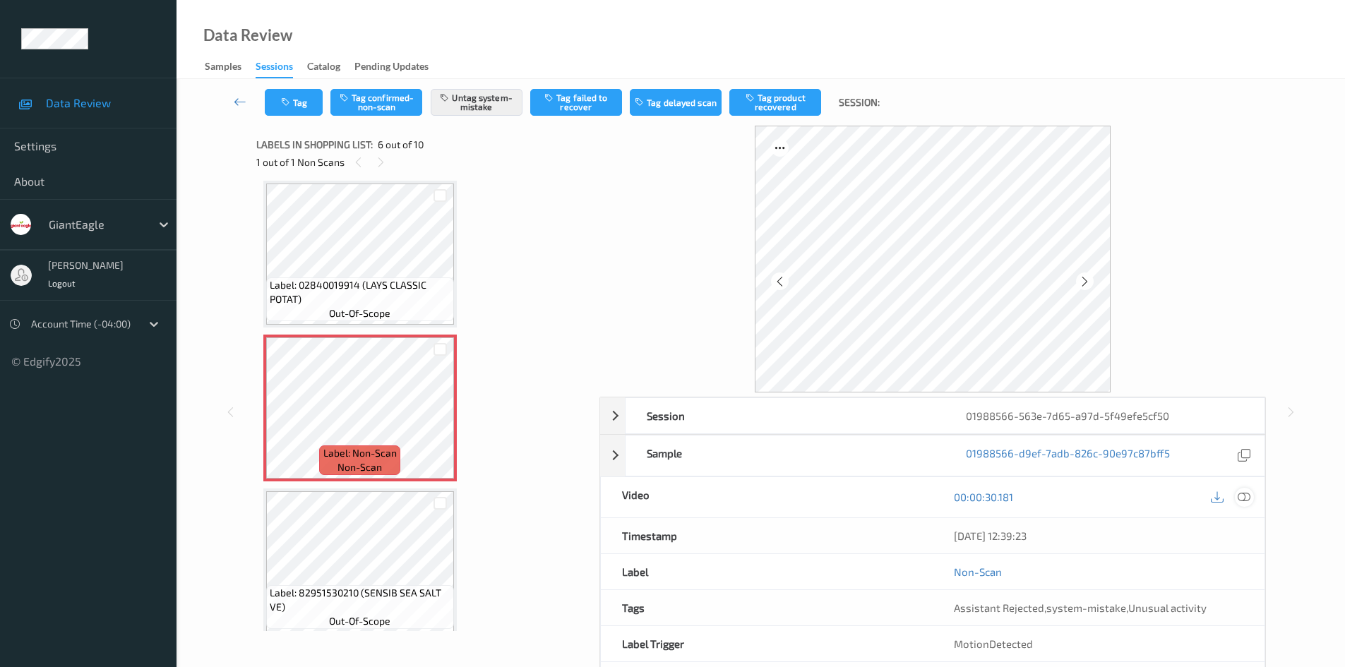
click at [1248, 501] on icon at bounding box center [1244, 497] width 13 height 13
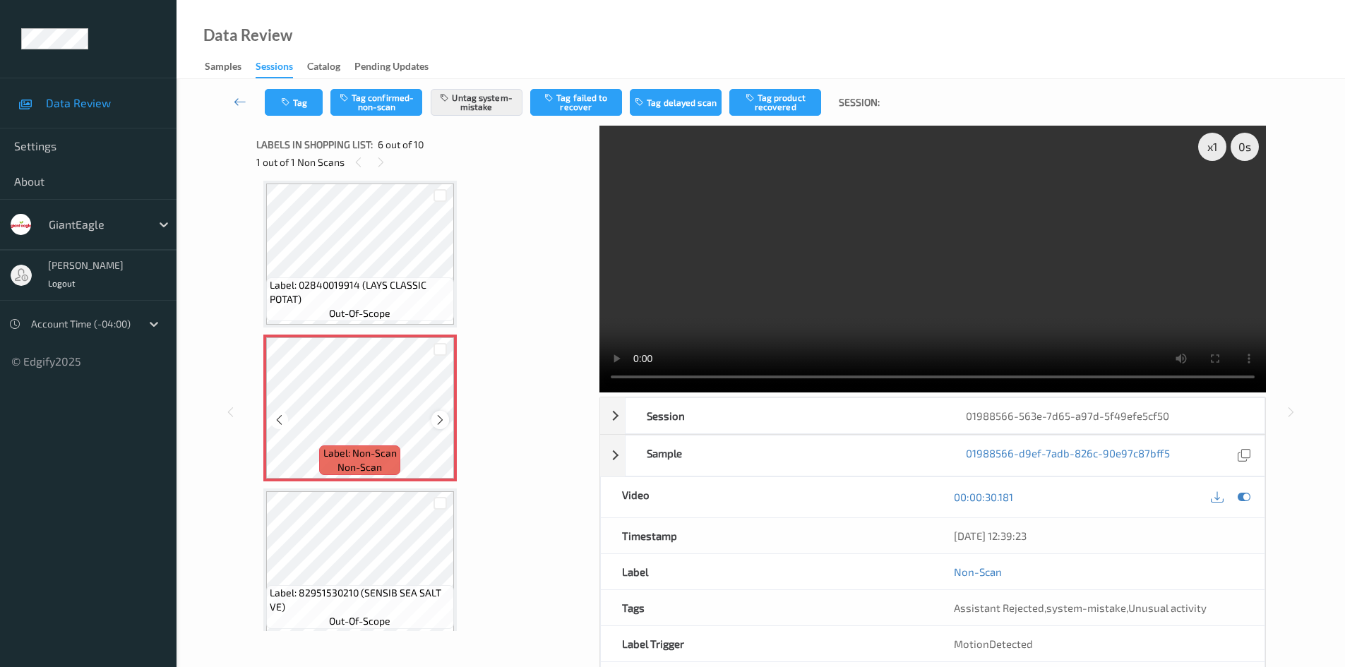
click at [438, 418] on icon at bounding box center [440, 420] width 12 height 13
click at [438, 417] on icon at bounding box center [440, 420] width 12 height 13
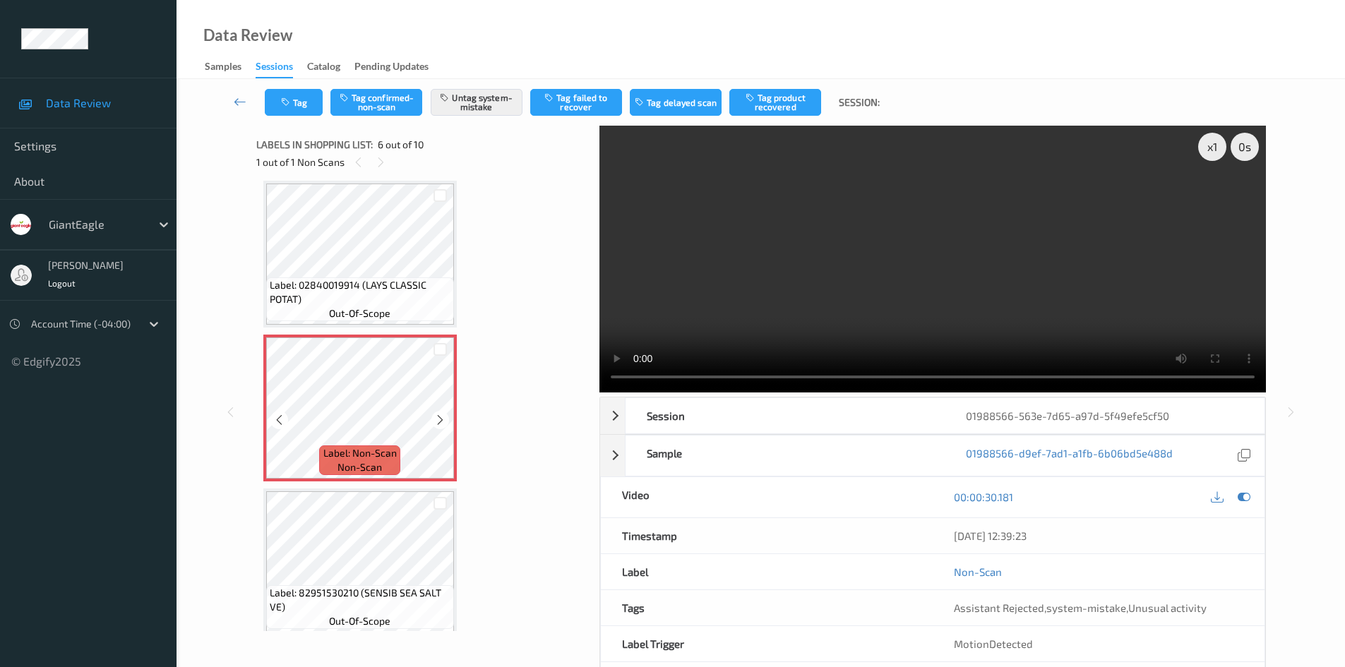
click at [438, 417] on icon at bounding box center [440, 420] width 12 height 13
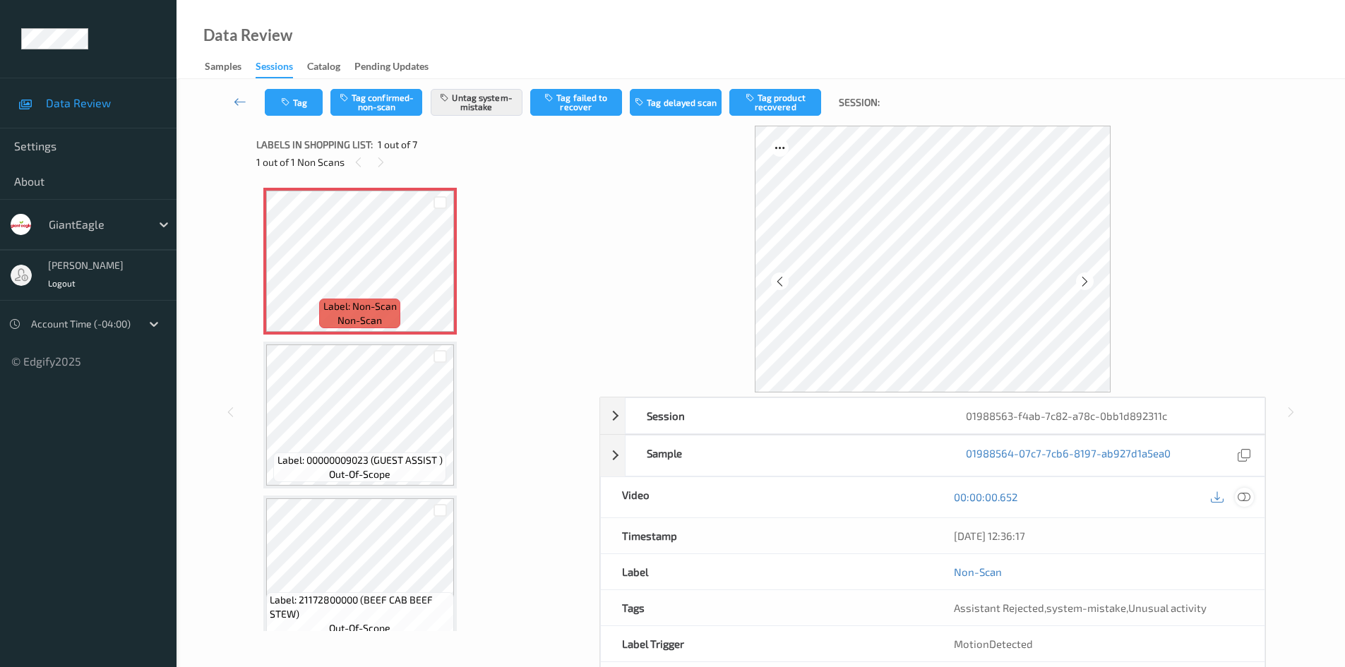
click at [1242, 501] on icon at bounding box center [1244, 497] width 13 height 13
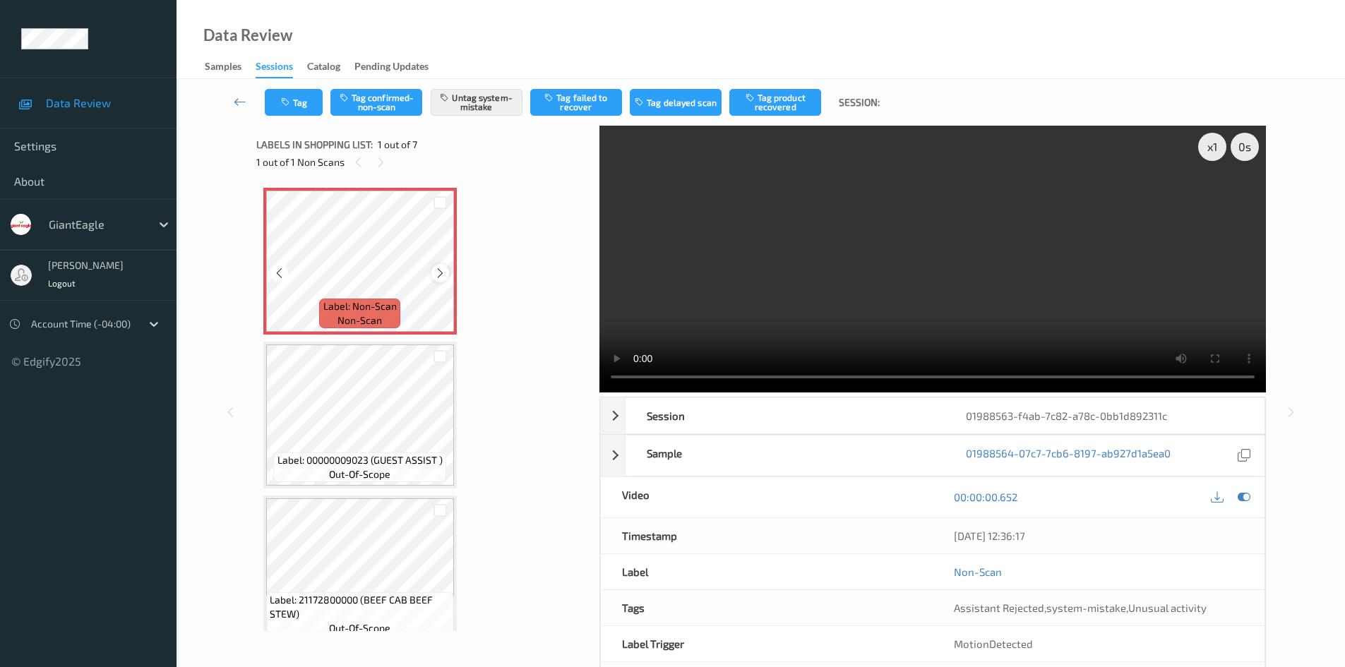
click at [438, 271] on icon at bounding box center [440, 273] width 12 height 13
click at [301, 105] on button "Tag" at bounding box center [294, 102] width 58 height 27
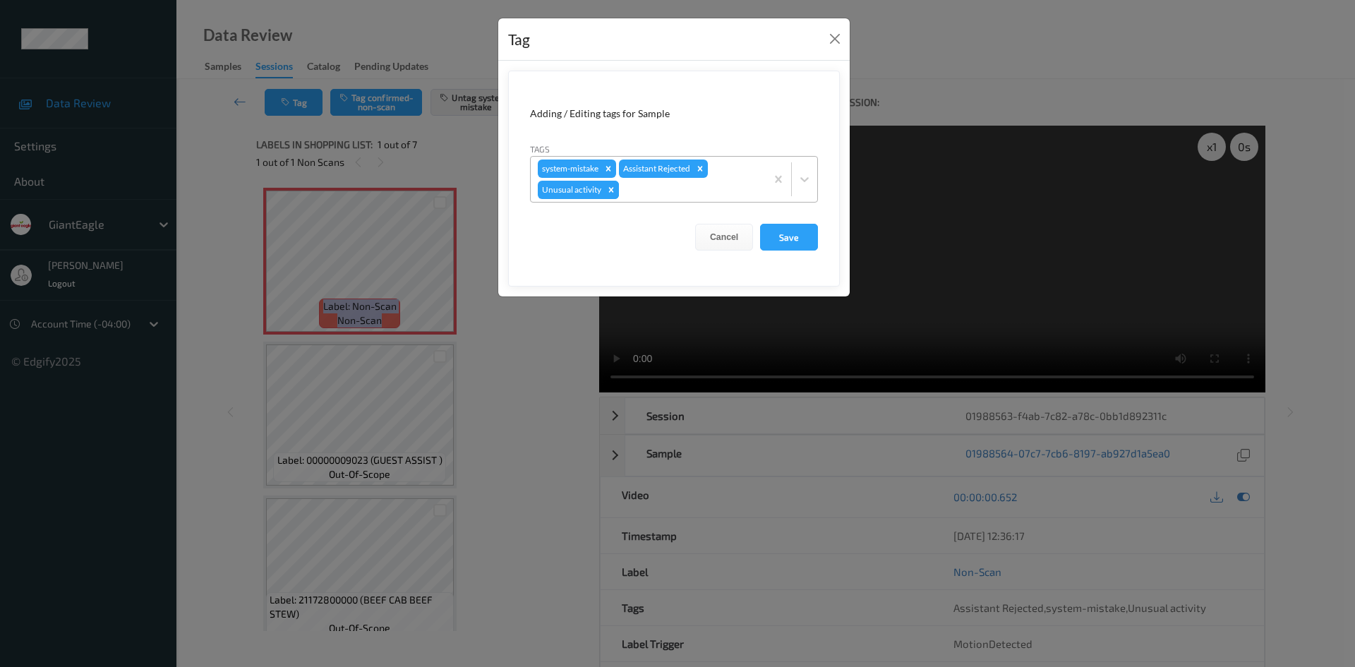
click at [616, 195] on div "Remove Unusual activity" at bounding box center [612, 190] width 16 height 18
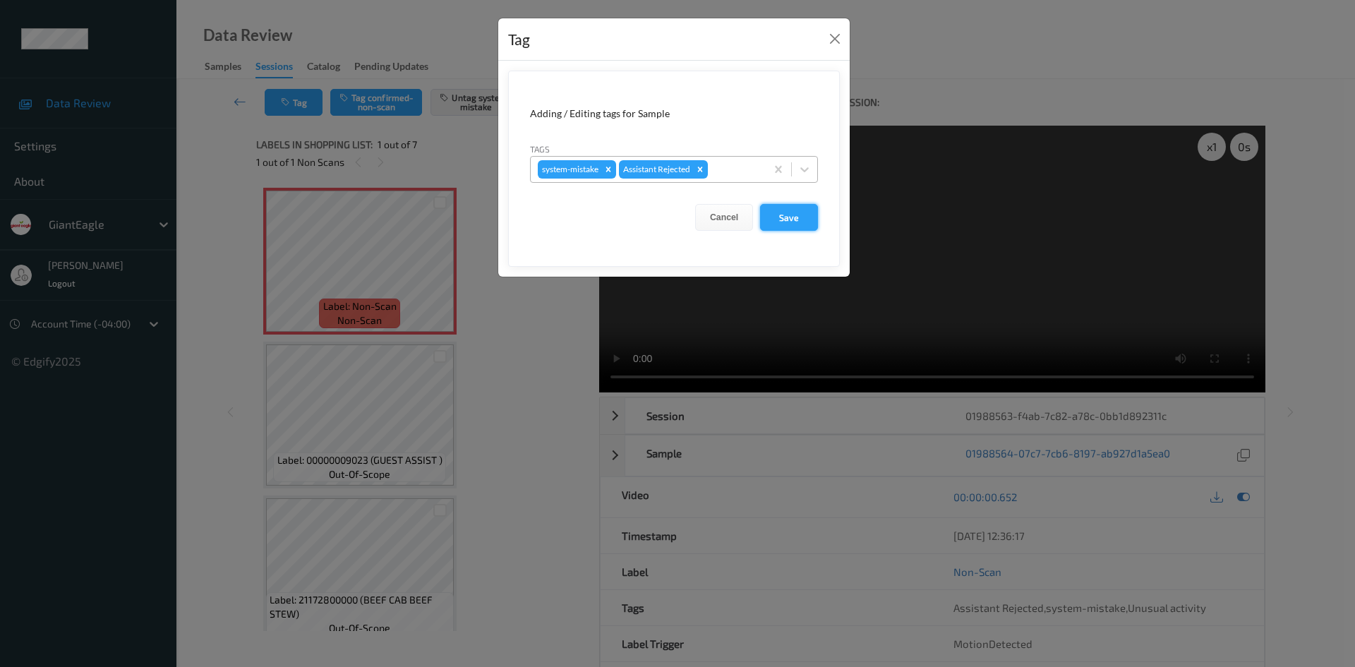
click at [803, 211] on button "Save" at bounding box center [789, 217] width 58 height 27
